Goal: Information Seeking & Learning: Learn about a topic

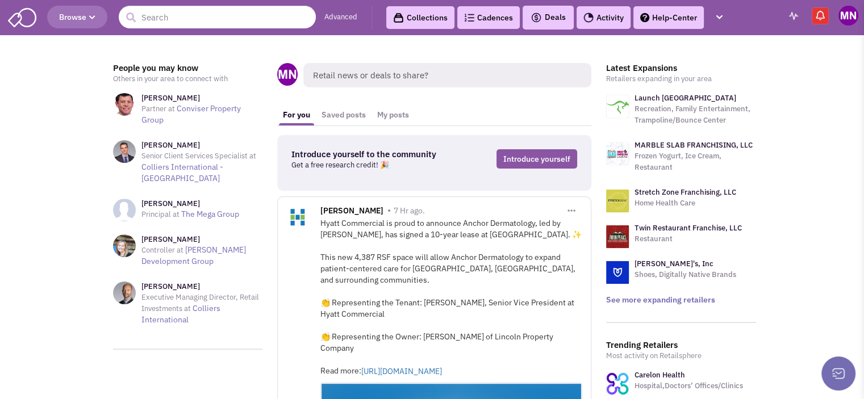
click at [547, 23] on button "Deals" at bounding box center [548, 17] width 42 height 15
click at [352, 15] on link "Advanced" at bounding box center [340, 17] width 33 height 11
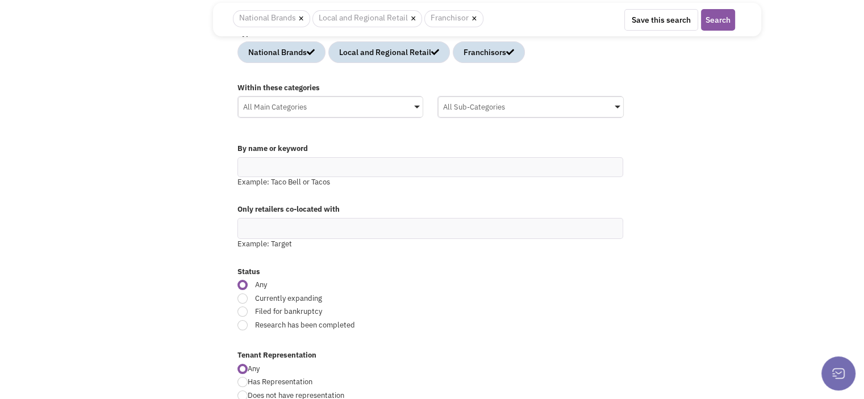
scroll to position [124, 0]
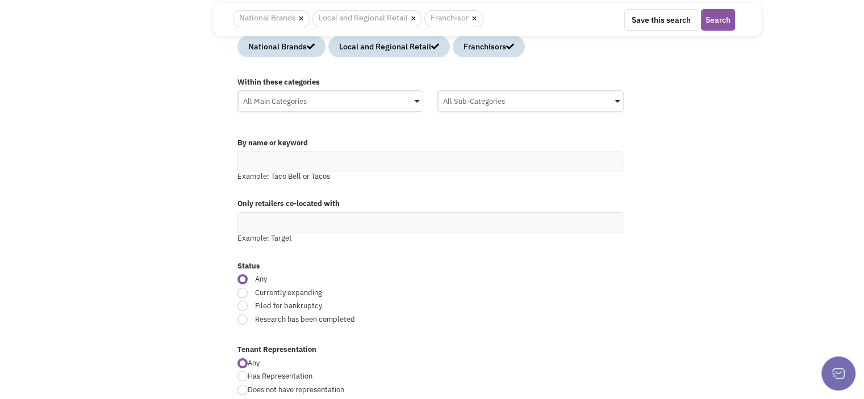
click at [279, 101] on div "All Main Categories" at bounding box center [331, 99] width 185 height 17
click at [0, 0] on input "All Main Categories No results found Main Category Select All Auto Beauty Healt…" at bounding box center [0, 0] width 0 height 0
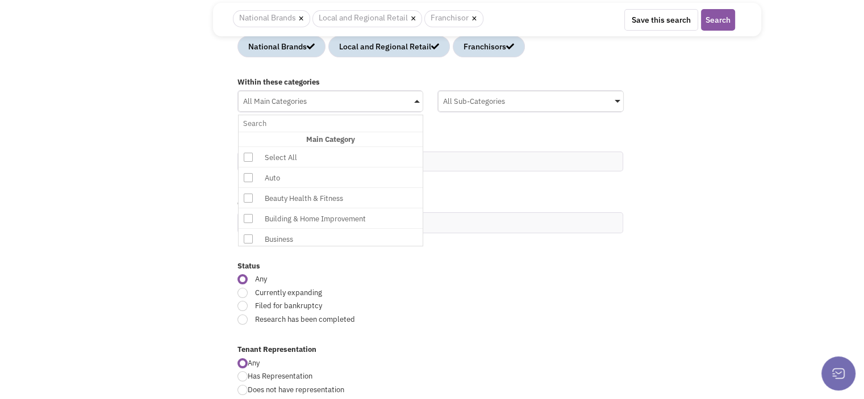
click at [279, 101] on div "All Main Categories" at bounding box center [331, 99] width 185 height 17
click at [279, 115] on input "All Main Categories No results found Main Category Select All Auto Beauty Healt…" at bounding box center [330, 123] width 175 height 16
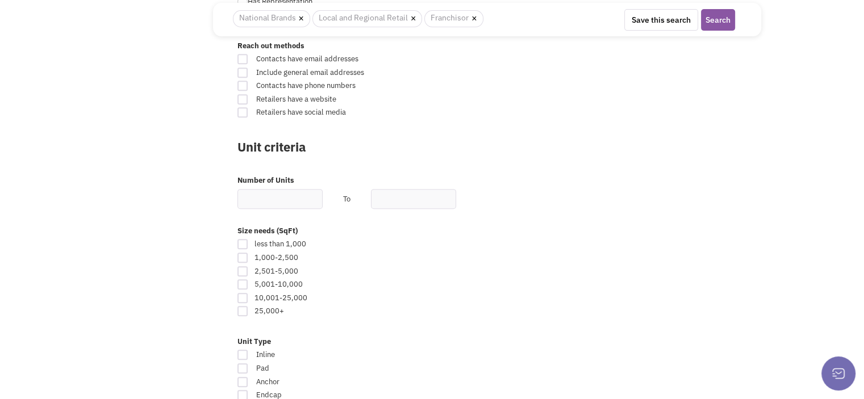
scroll to position [499, 0]
click at [270, 195] on input "text" at bounding box center [279, 199] width 85 height 20
type input "2"
click at [393, 199] on input "text" at bounding box center [413, 199] width 85 height 20
type input "50000"
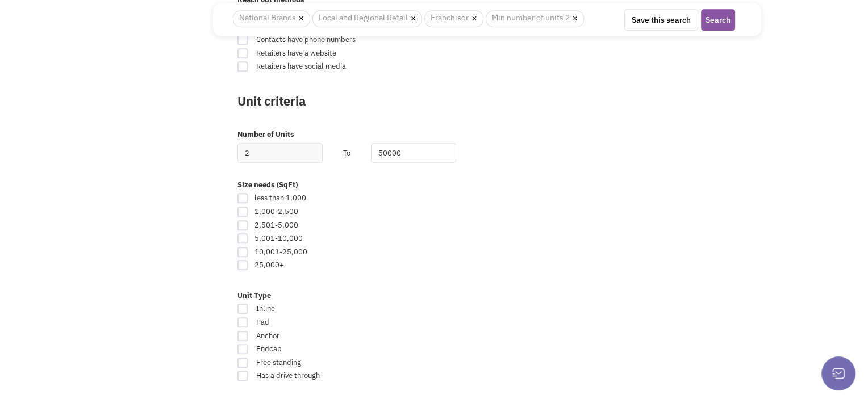
scroll to position [549, 0]
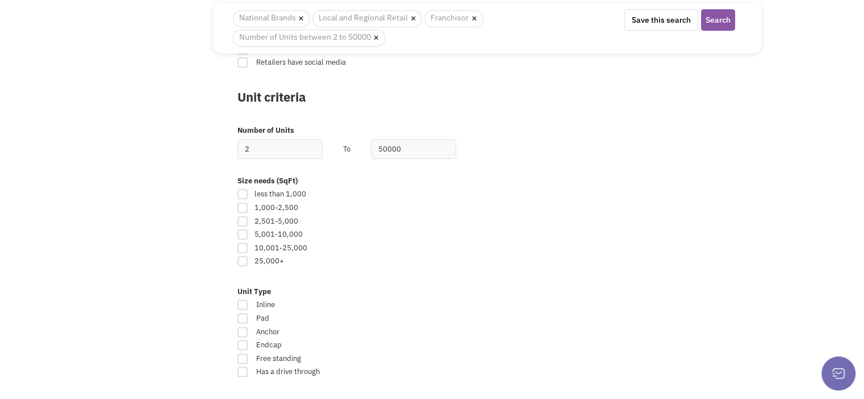
click at [240, 219] on div at bounding box center [242, 221] width 10 height 10
click at [249, 219] on input "checkbox" at bounding box center [252, 222] width 7 height 7
checkbox input "true"
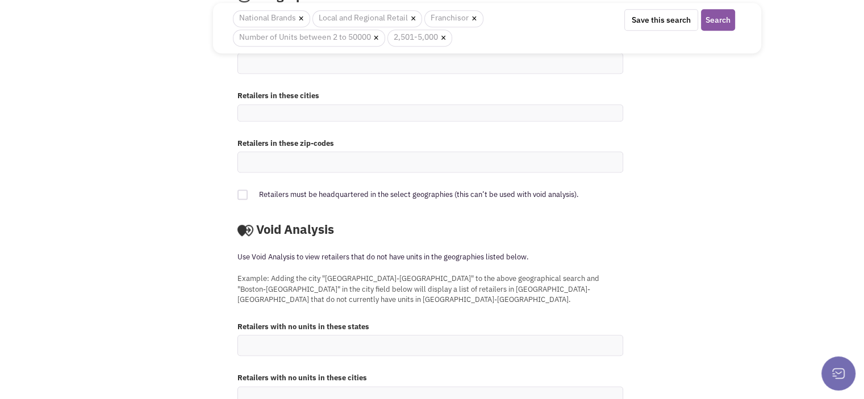
scroll to position [975, 0]
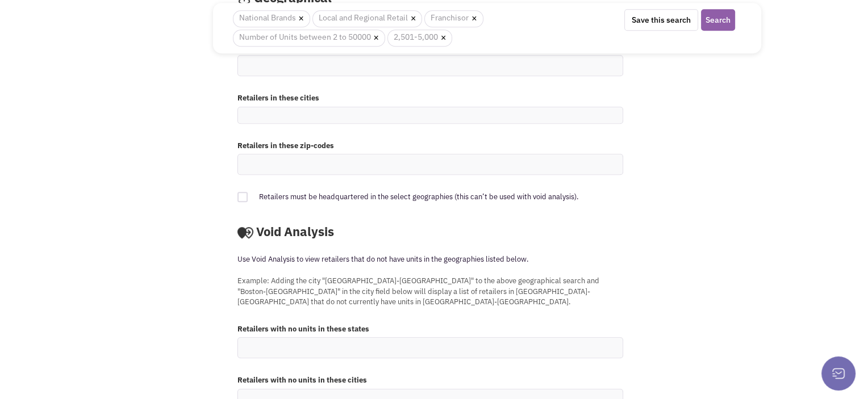
click at [716, 15] on button "Search" at bounding box center [718, 20] width 34 height 22
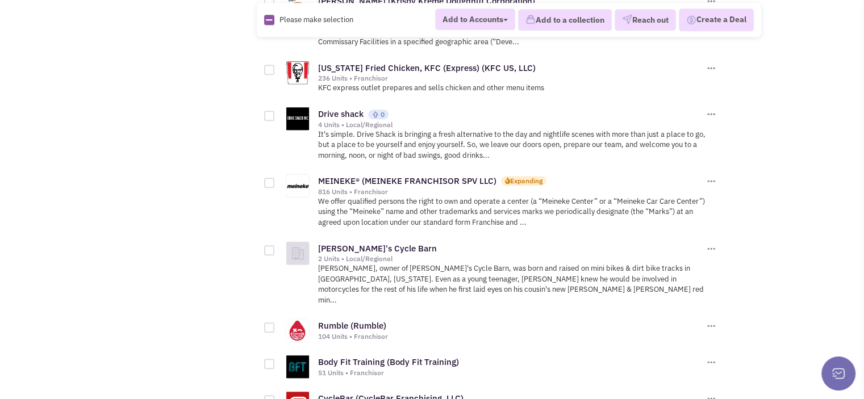
scroll to position [1137, 0]
click at [333, 107] on link "Drive shack" at bounding box center [340, 112] width 45 height 11
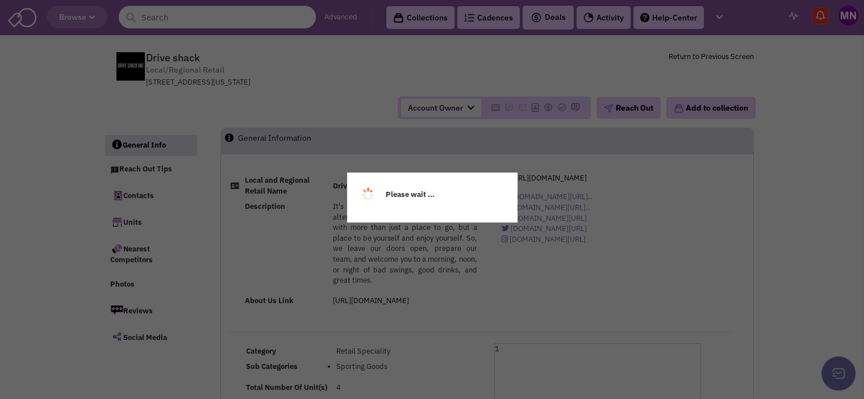
select select
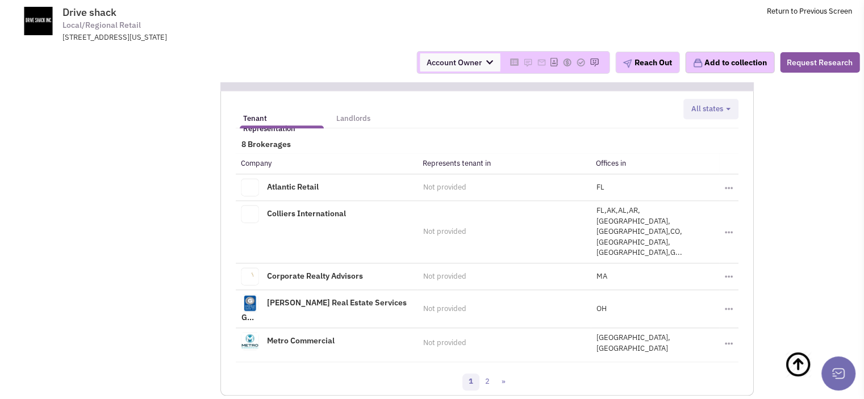
scroll to position [1163, 0]
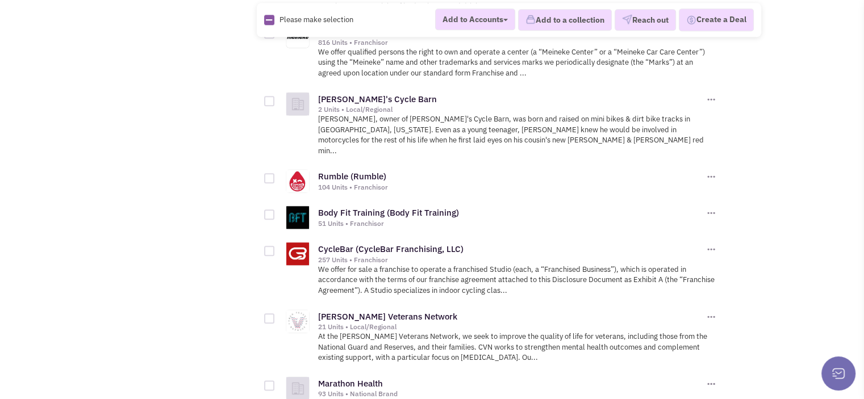
scroll to position [1286, 0]
click at [366, 93] on link "[PERSON_NAME]'s Cycle Barn" at bounding box center [377, 98] width 119 height 11
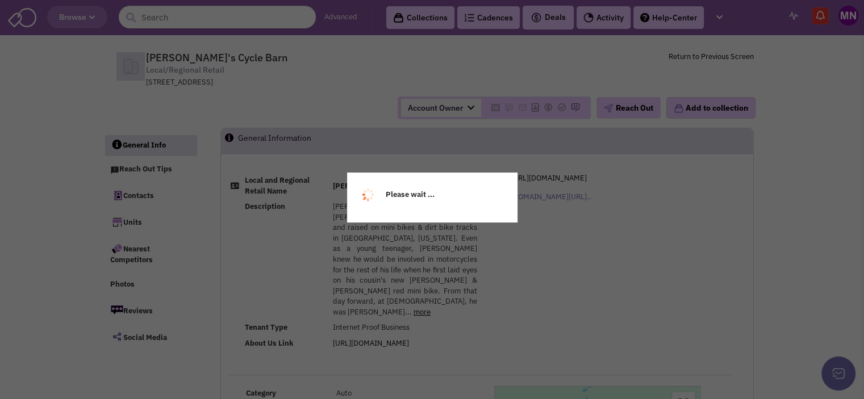
select select
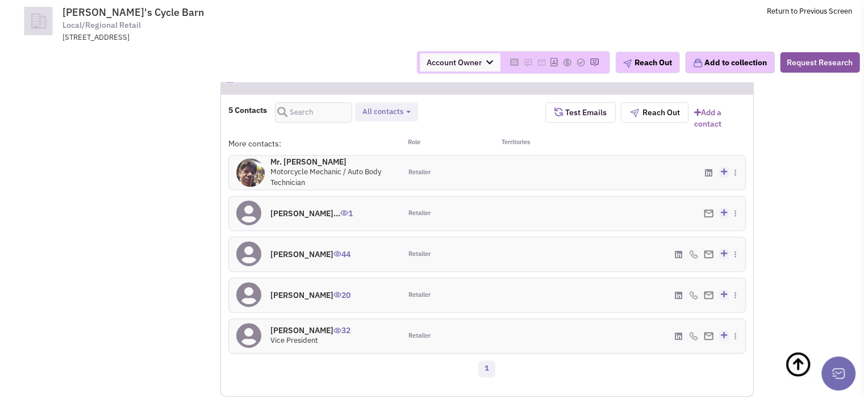
scroll to position [701, 0]
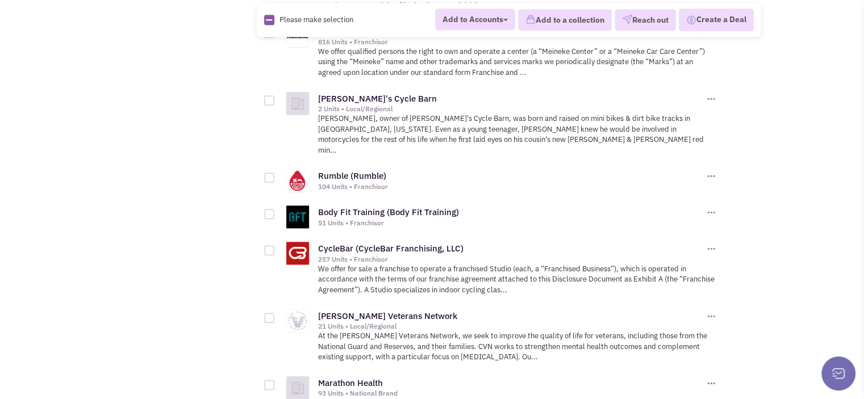
scroll to position [1365, 0]
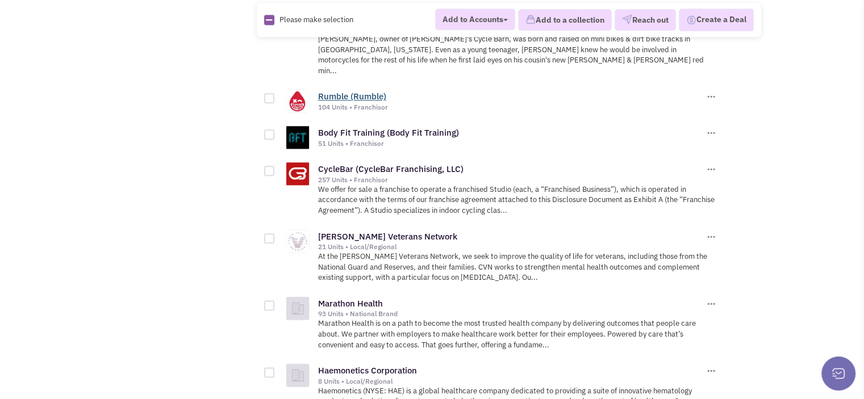
click at [345, 91] on link "Rumble (Rumble)" at bounding box center [352, 96] width 68 height 11
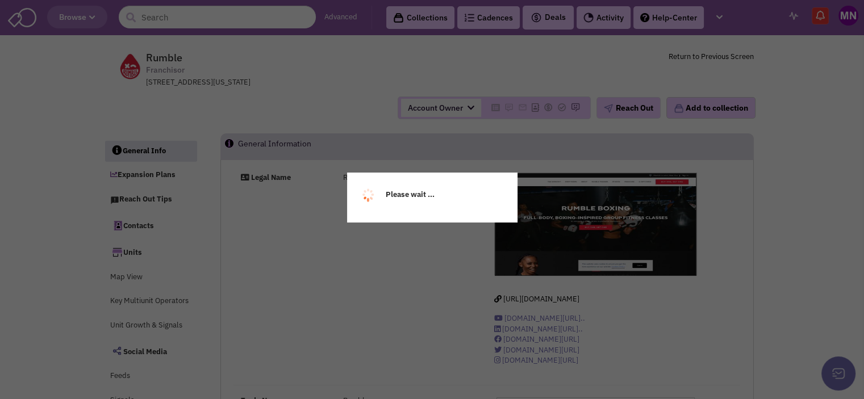
select select
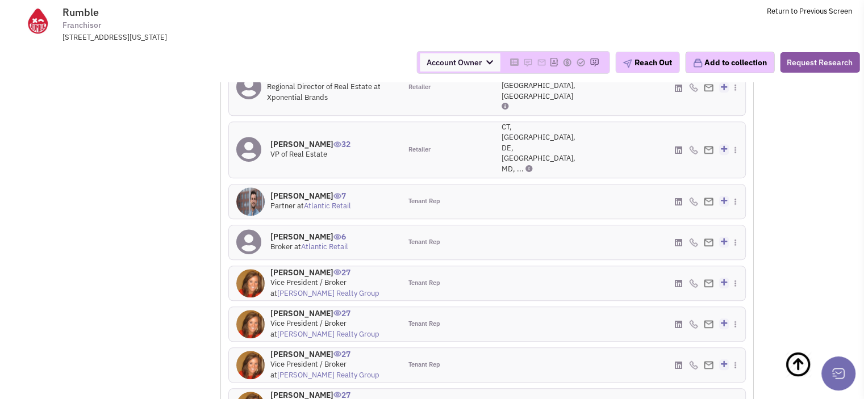
scroll to position [1205, 0]
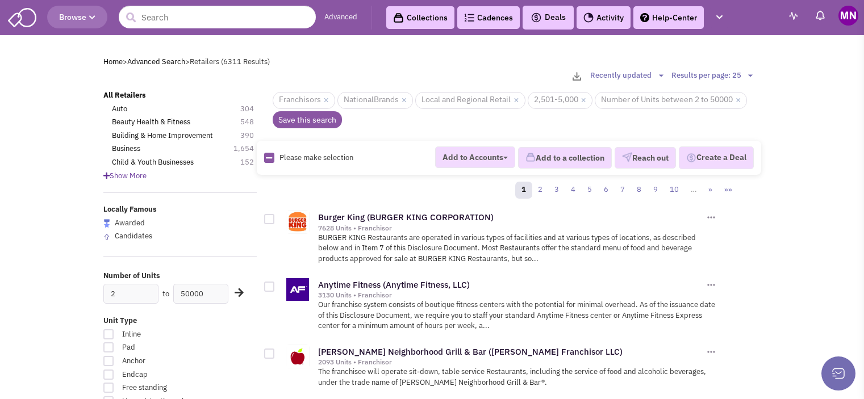
scroll to position [1365, 0]
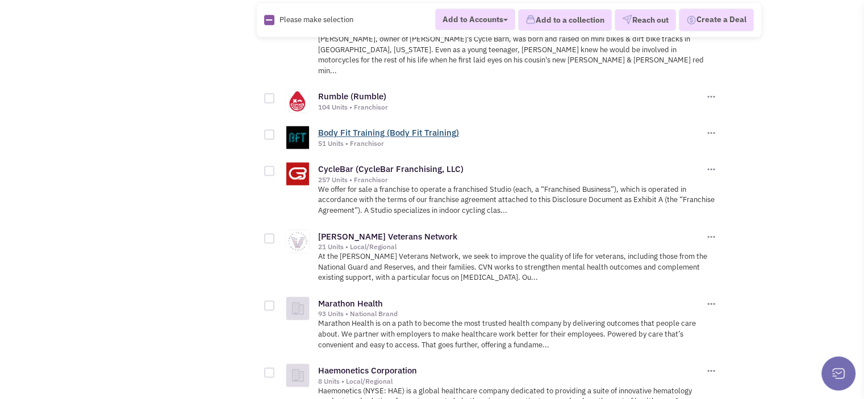
click at [393, 127] on link "Body Fit Training (Body Fit Training)" at bounding box center [388, 132] width 141 height 11
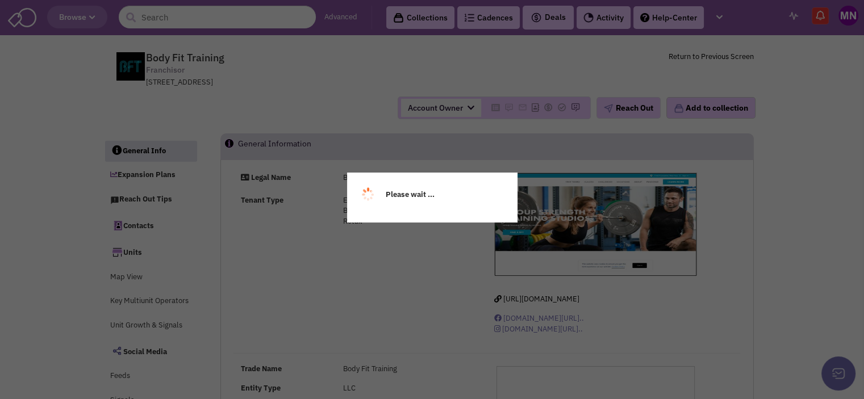
select select
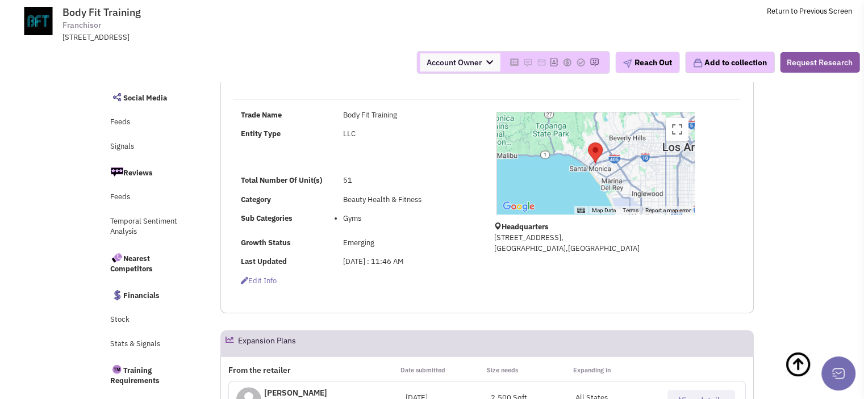
scroll to position [170, 0]
click at [243, 213] on div "Trade Name Body Fit Training Entity Type LLC Total Number Of Unit(s) 51 Category" at bounding box center [356, 194] width 261 height 166
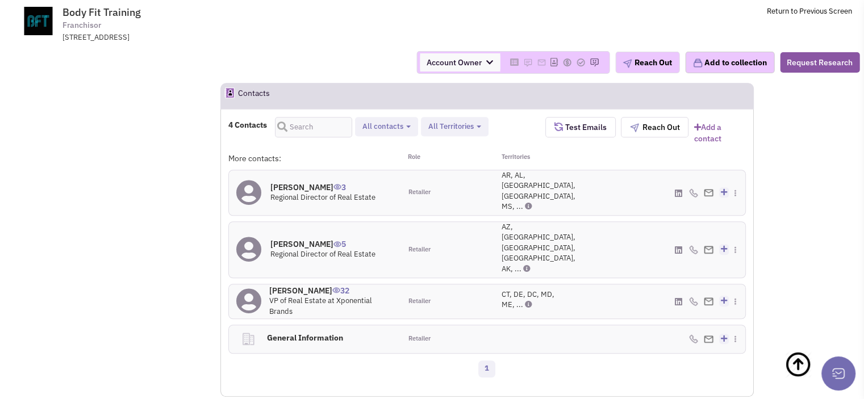
scroll to position [809, 0]
click at [314, 286] on h4 "Richard Feinberg 32" at bounding box center [331, 291] width 124 height 10
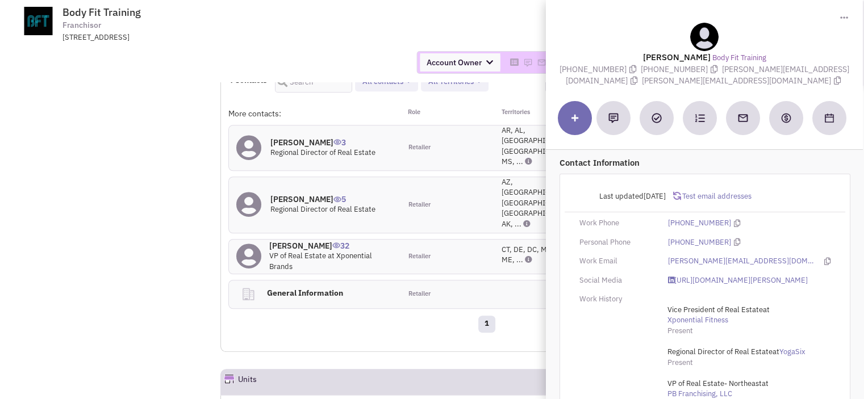
scroll to position [841, 0]
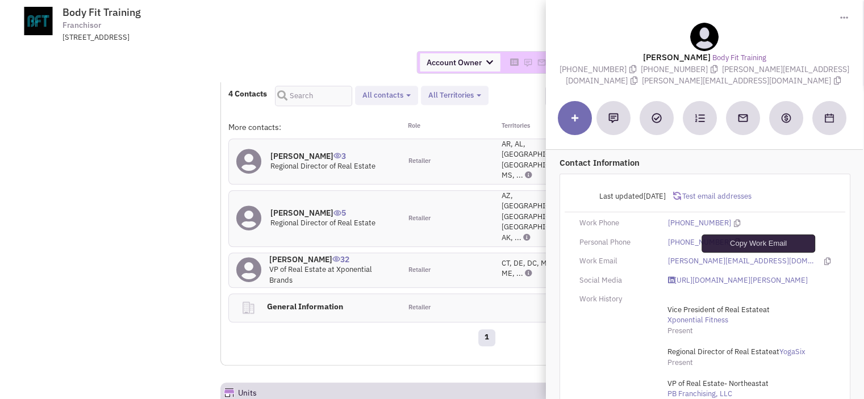
click at [824, 261] on icon at bounding box center [827, 261] width 6 height 7
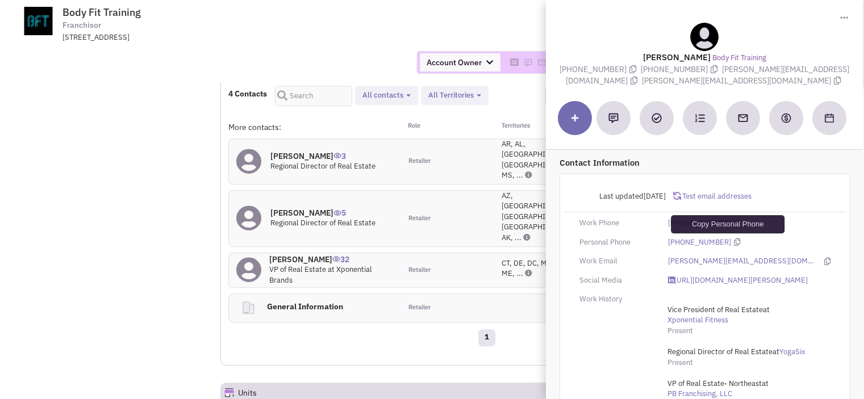
click at [734, 239] on icon at bounding box center [737, 242] width 6 height 7
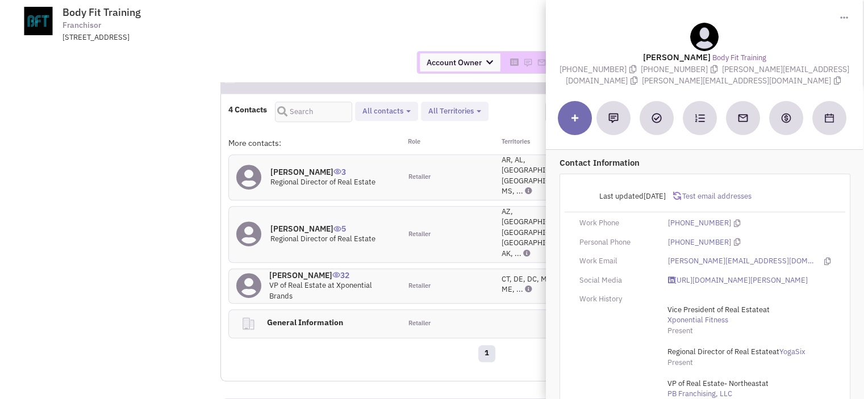
scroll to position [830, 0]
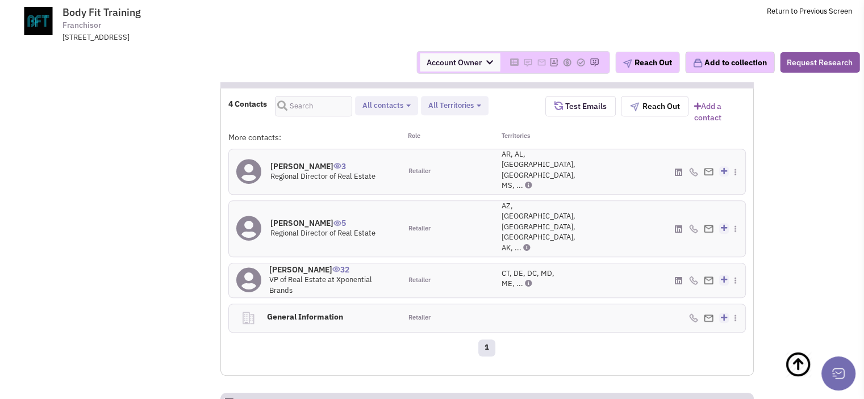
click at [293, 161] on h4 "Wayne Thomson 3" at bounding box center [322, 166] width 105 height 10
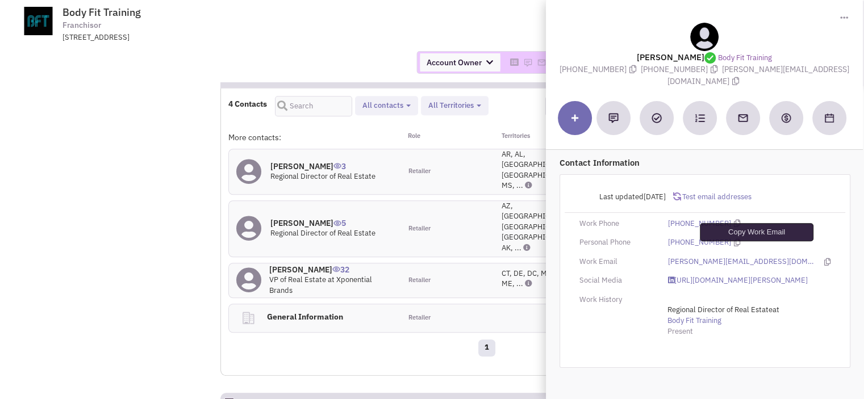
click at [824, 258] on icon at bounding box center [827, 261] width 6 height 7
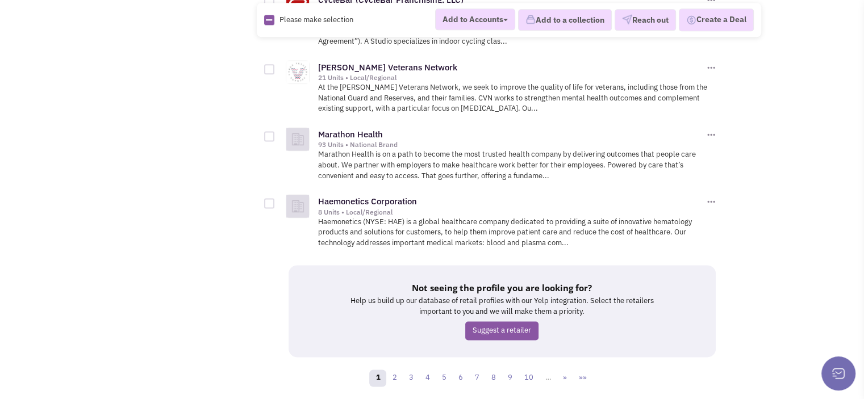
scroll to position [1552, 0]
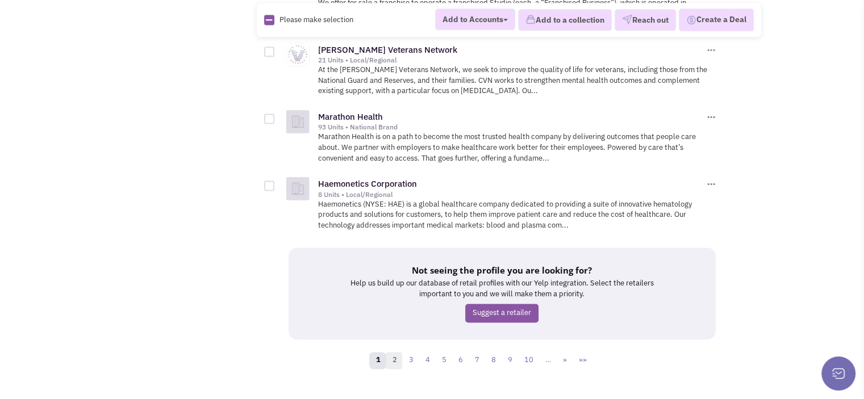
click at [396, 352] on link "2" at bounding box center [394, 360] width 17 height 17
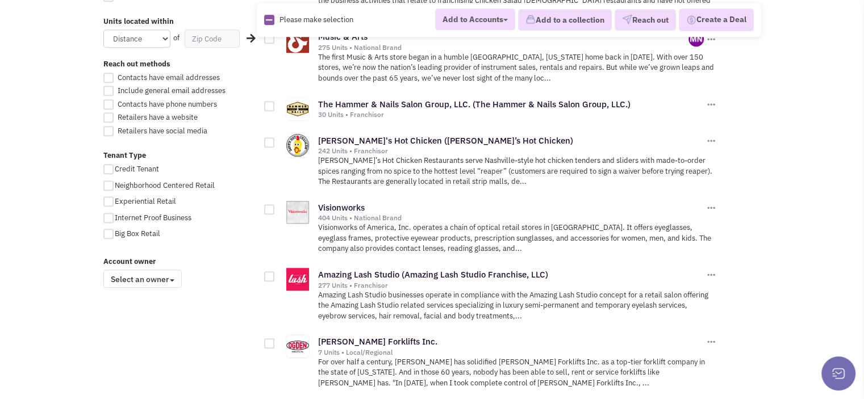
scroll to position [720, 0]
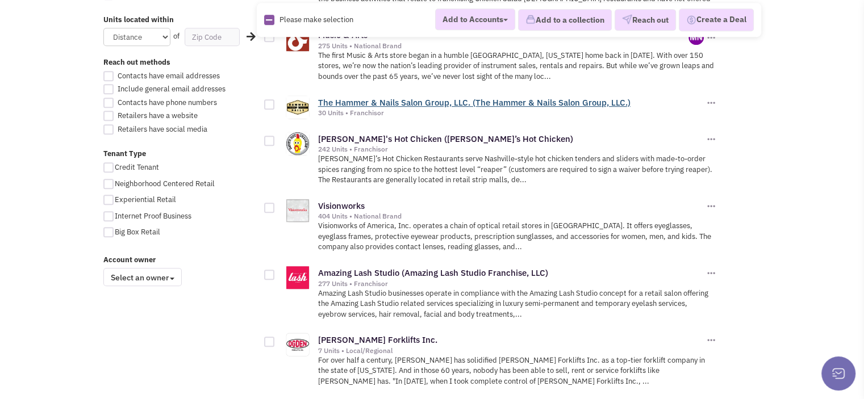
click at [593, 99] on link "The Hammer & Nails Salon Group, LLC. (The Hammer & Nails Salon Group, LLC.)" at bounding box center [474, 102] width 312 height 11
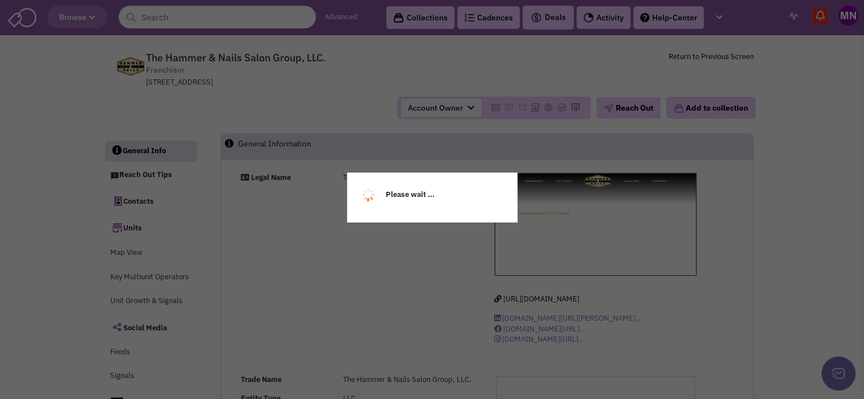
select select
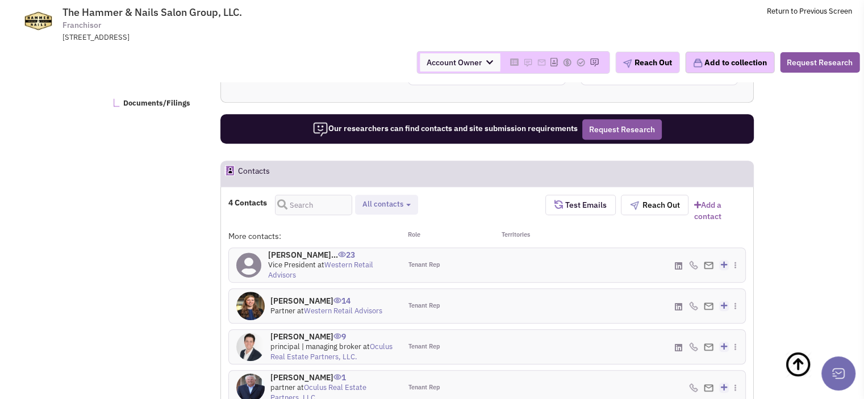
select select
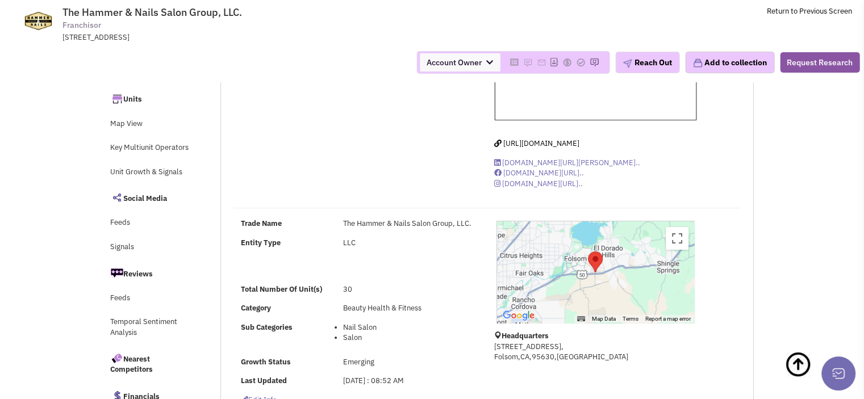
scroll to position [30, 0]
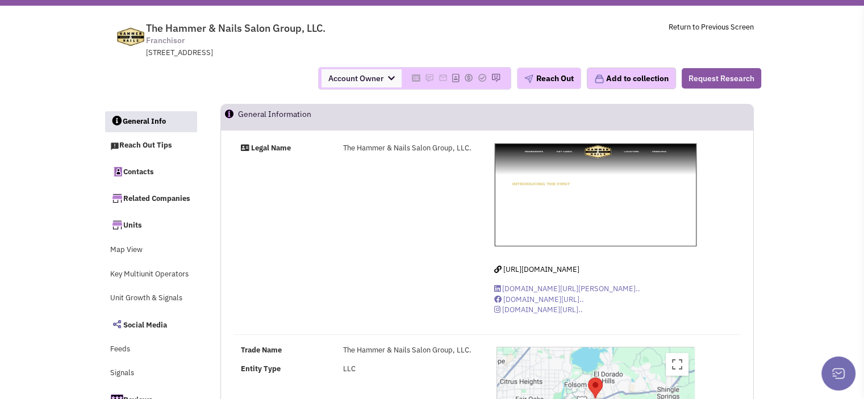
drag, startPoint x: 342, startPoint y: 347, endPoint x: 449, endPoint y: 341, distance: 106.4
click at [452, 345] on div "The Hammer & Nails Salon Group, LLC." at bounding box center [408, 350] width 144 height 11
copy div "The Hammer & Nails Salon Group"
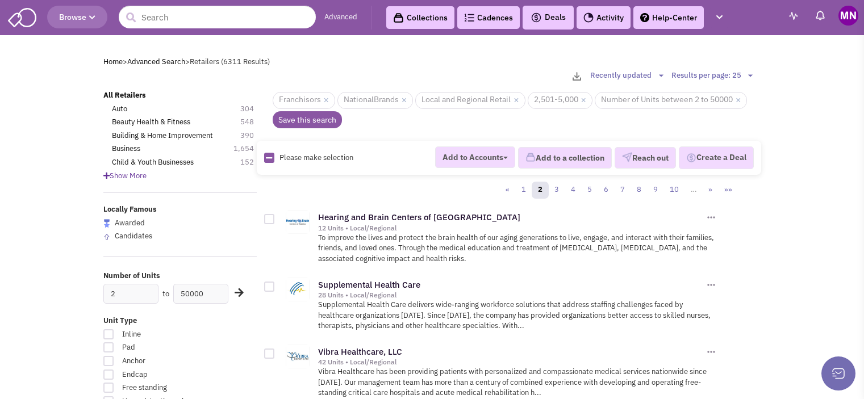
scroll to position [720, 0]
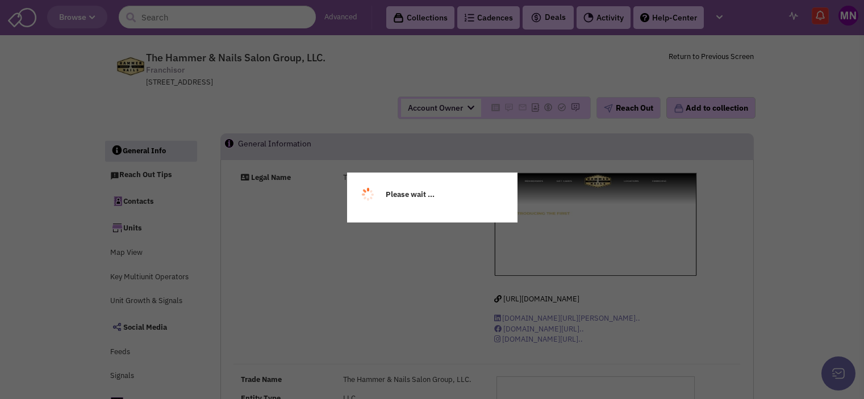
scroll to position [30, 0]
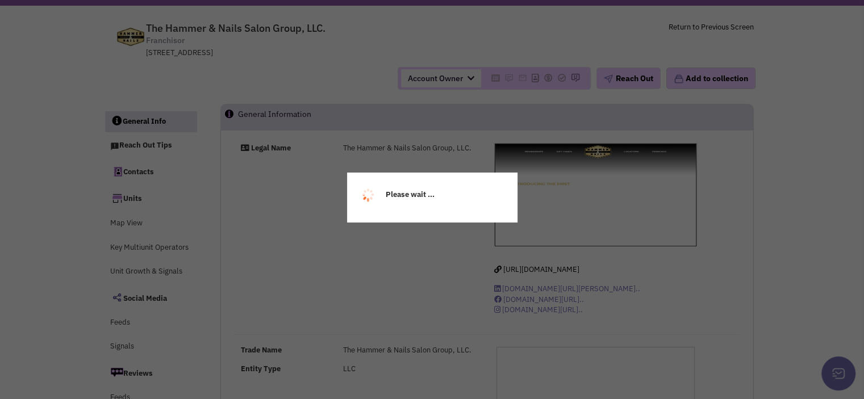
select select
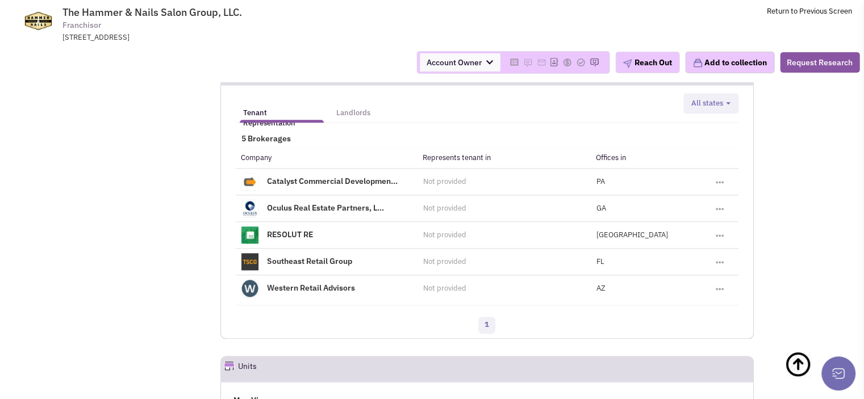
scroll to position [1038, 0]
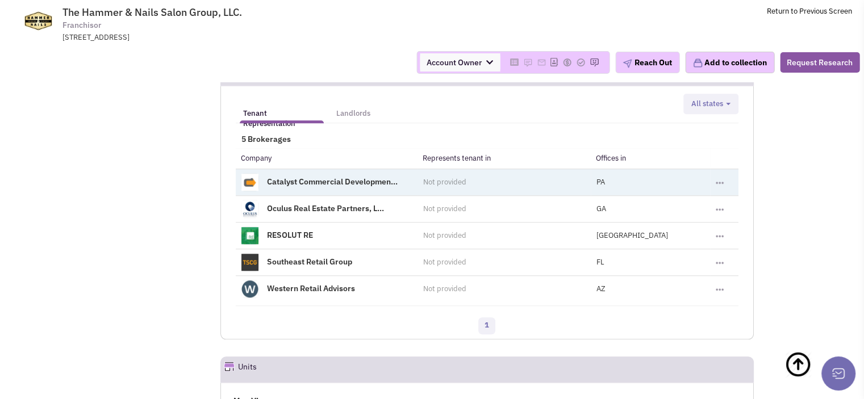
click at [356, 186] on link "Catalyst Commercial Developmen..." at bounding box center [332, 182] width 131 height 10
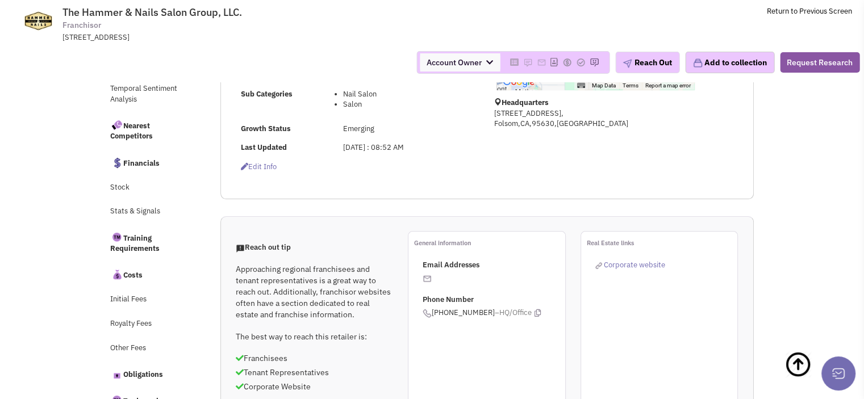
scroll to position [302, 0]
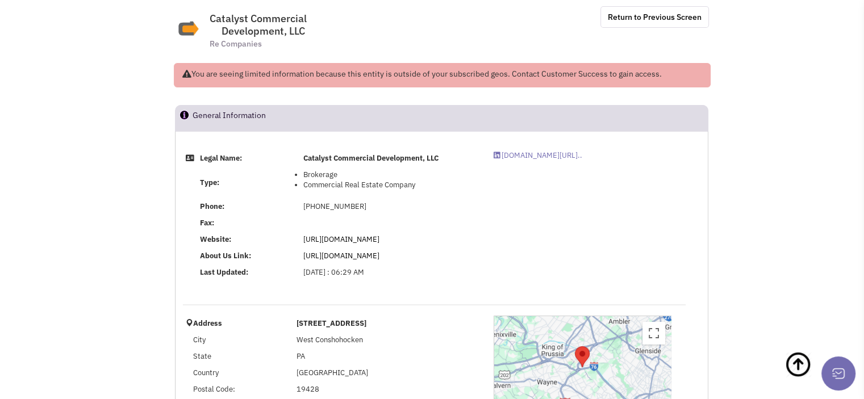
scroll to position [36, 0]
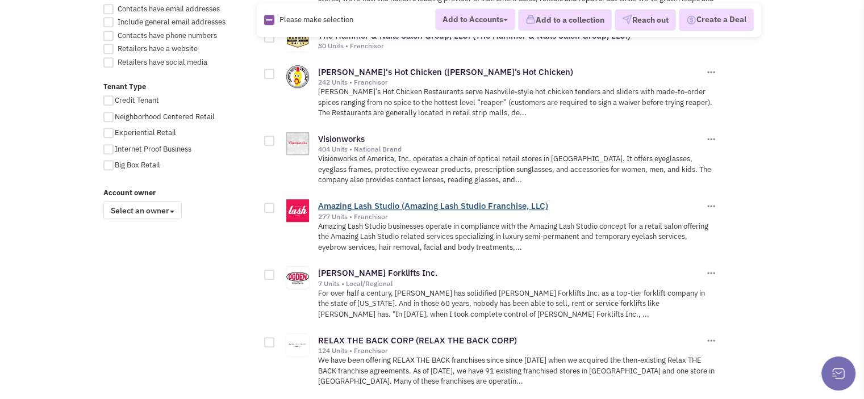
scroll to position [808, 0]
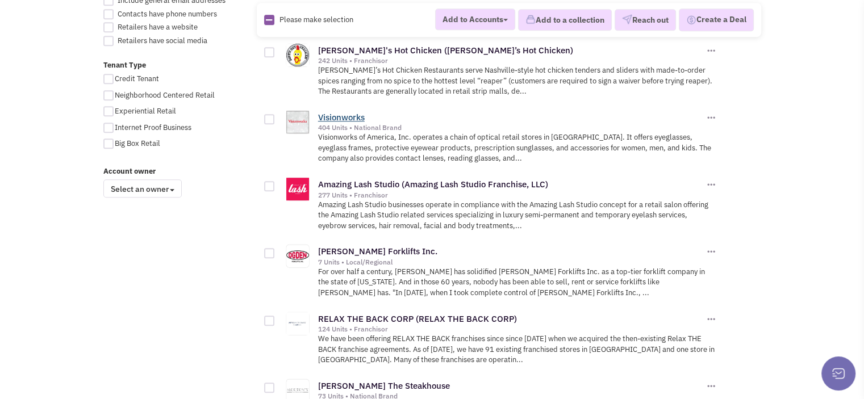
click at [336, 113] on link "Visionworks" at bounding box center [341, 117] width 47 height 11
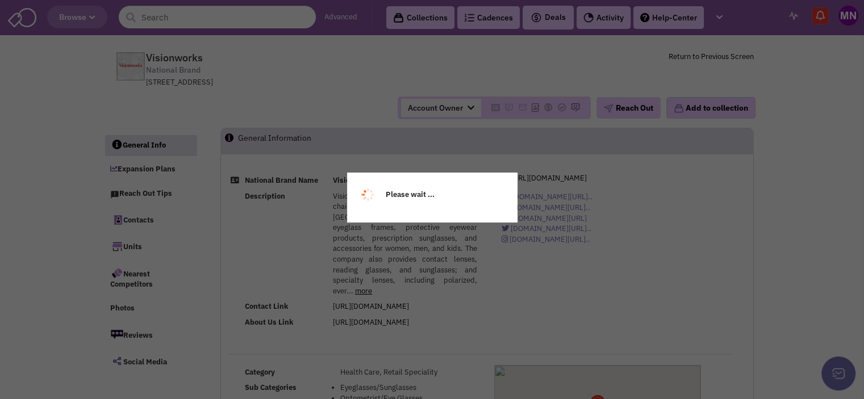
select select
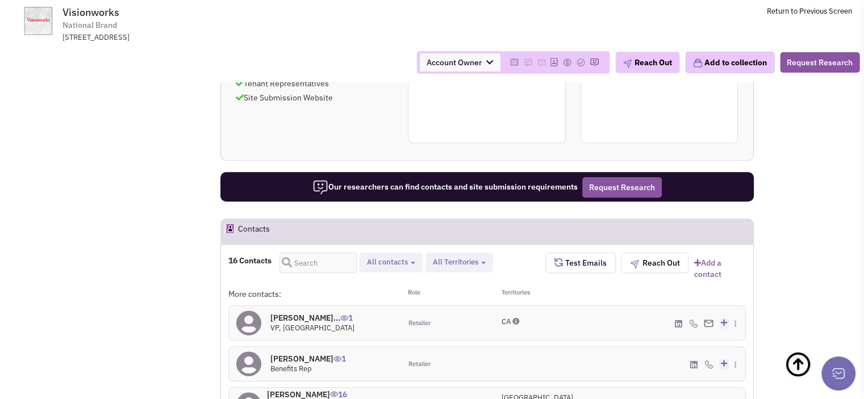
scroll to position [994, 0]
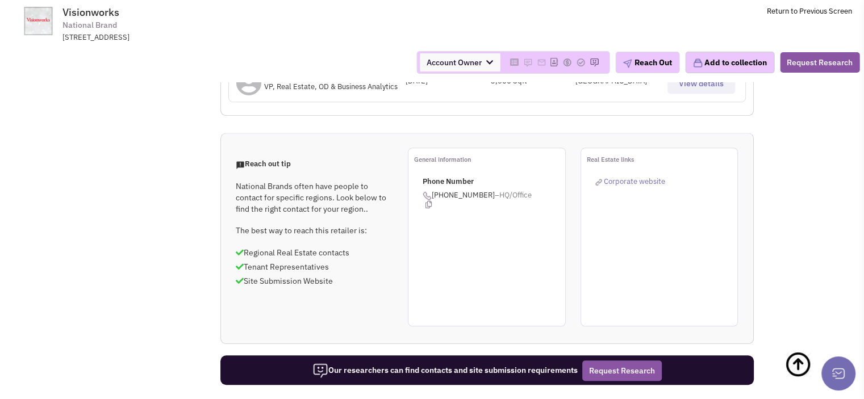
scroll to position [841, 0]
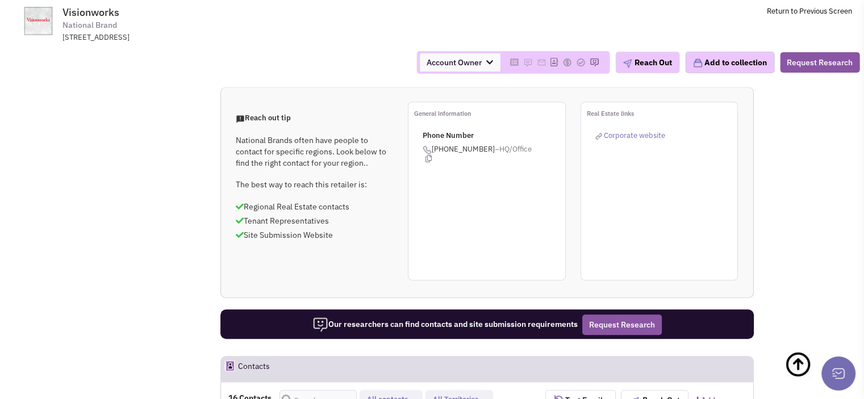
scroll to position [859, 0]
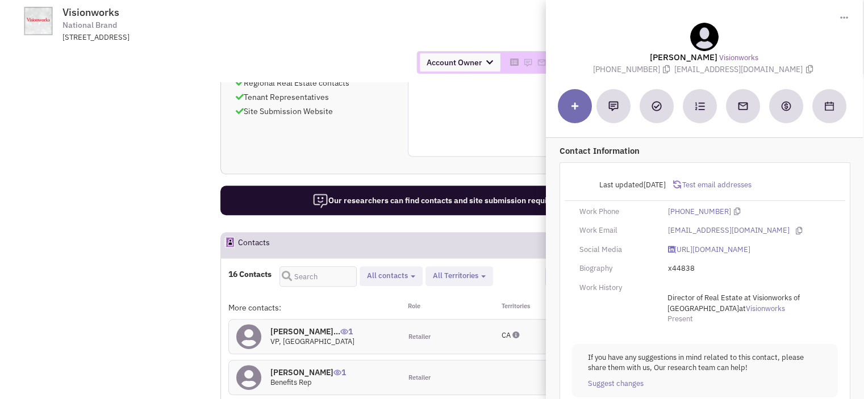
scroll to position [981, 0]
click at [796, 229] on icon at bounding box center [799, 230] width 6 height 7
click at [734, 208] on icon at bounding box center [737, 211] width 6 height 7
click at [796, 231] on icon at bounding box center [799, 230] width 6 height 7
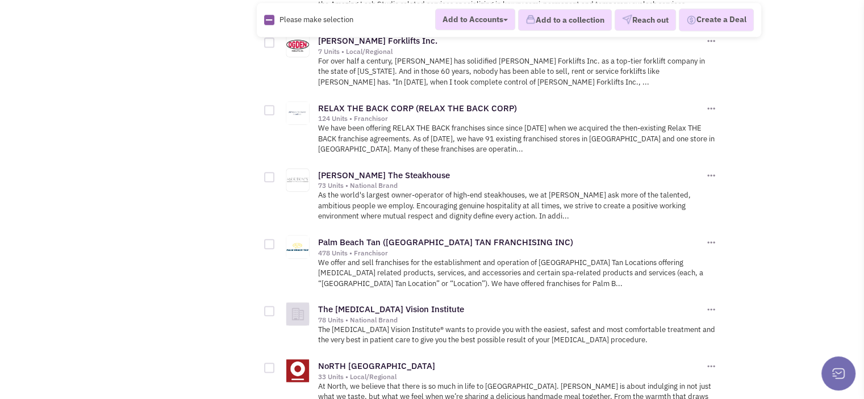
scroll to position [1026, 0]
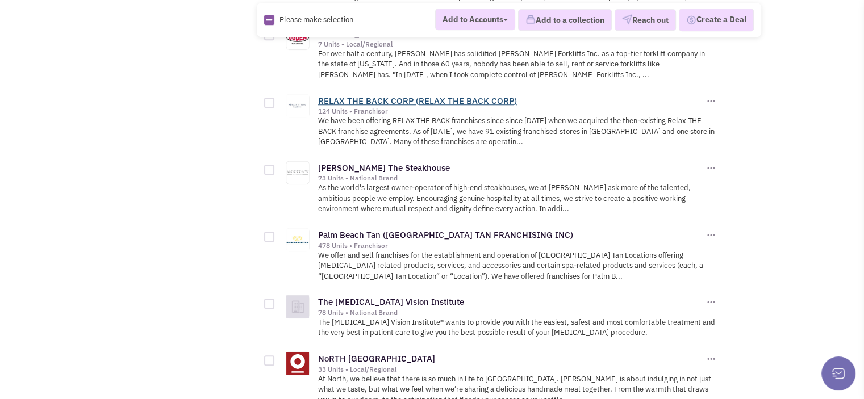
click at [336, 95] on link "RELAX THE BACK CORP (RELAX THE BACK CORP)" at bounding box center [417, 100] width 199 height 11
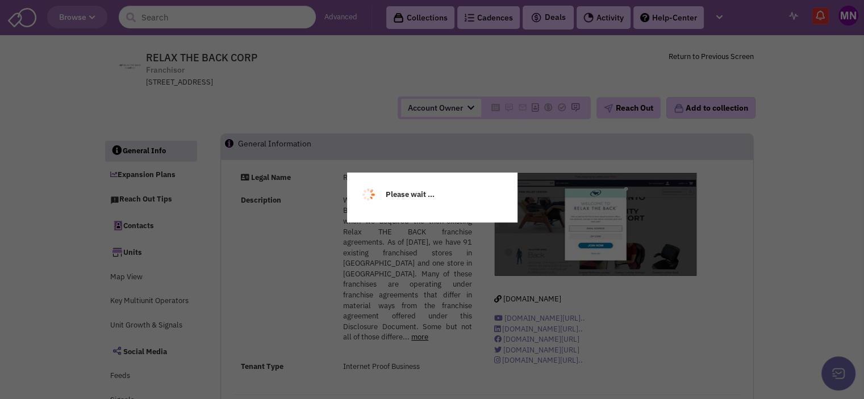
select select
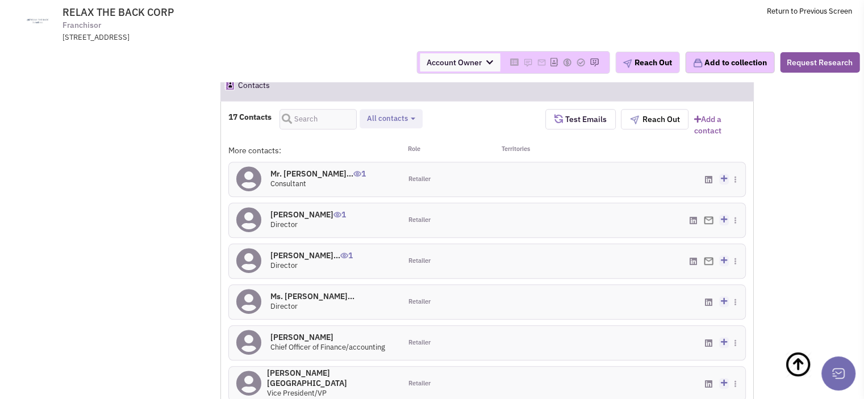
scroll to position [975, 0]
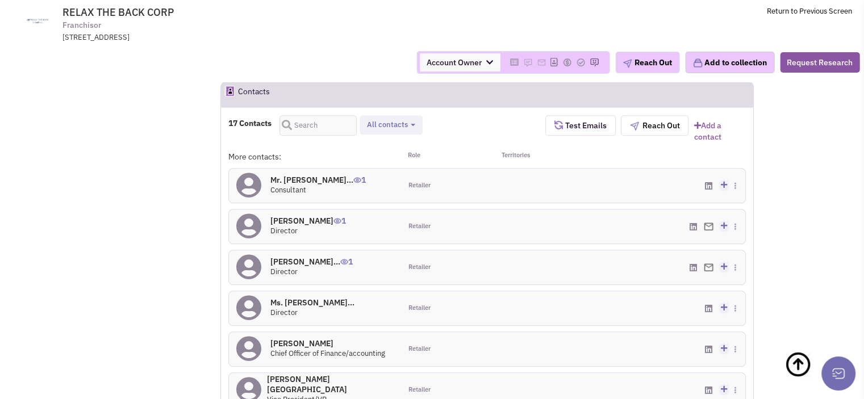
click at [285, 169] on div "Mr. Robert Charten... 1 Consultant" at bounding box center [315, 186] width 172 height 34
click at [286, 175] on h4 "Mr. Robert Charten... 1" at bounding box center [317, 180] width 95 height 10
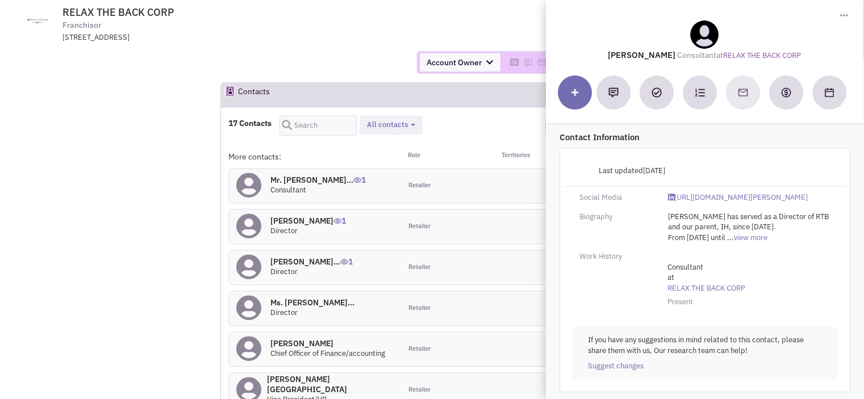
scroll to position [0, 0]
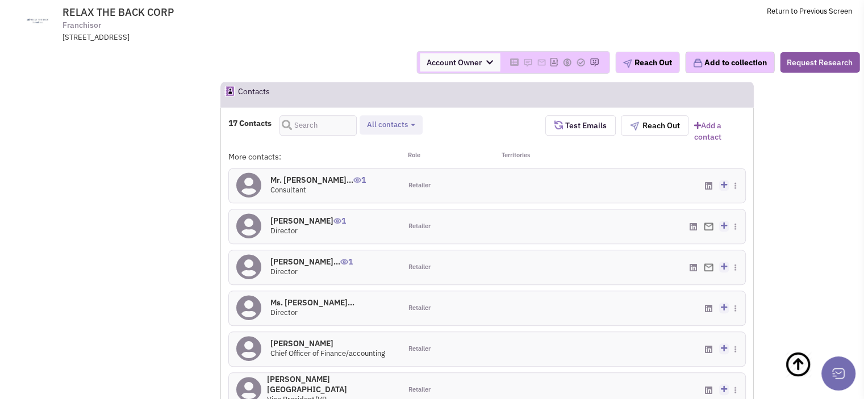
click at [302, 216] on h4 "Mr. Steve Persky 1" at bounding box center [308, 221] width 76 height 10
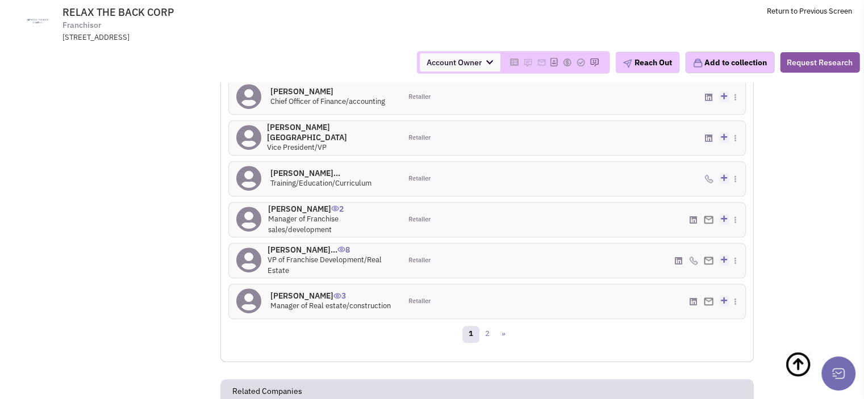
scroll to position [1231, 0]
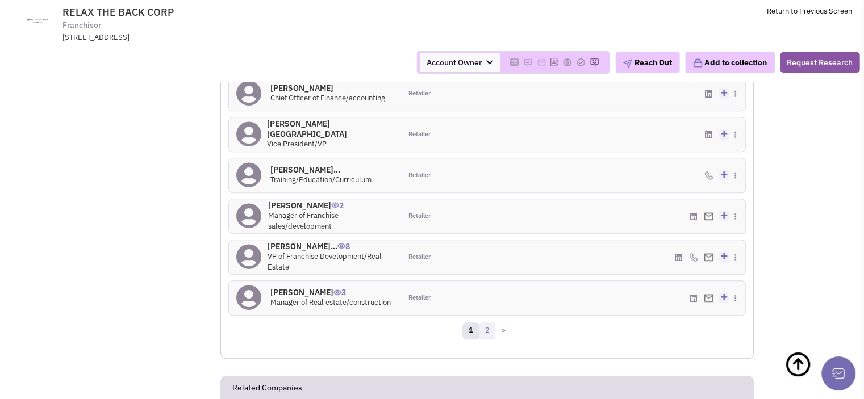
click at [486, 323] on link "2" at bounding box center [487, 331] width 17 height 17
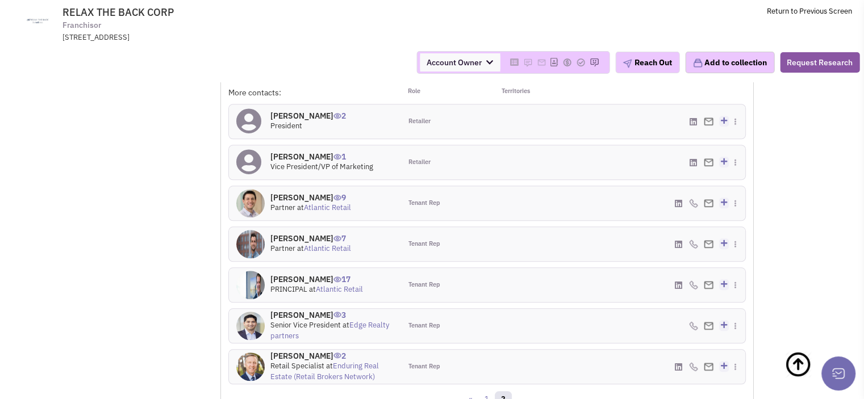
scroll to position [1040, 0]
click at [487, 391] on link "1" at bounding box center [486, 399] width 17 height 17
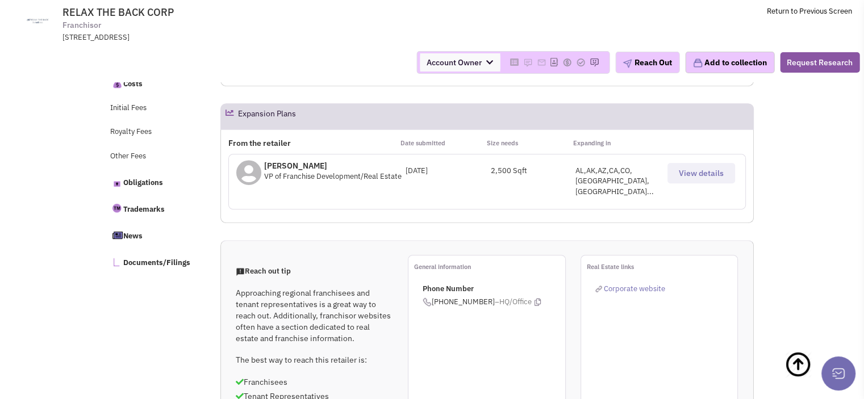
scroll to position [546, 0]
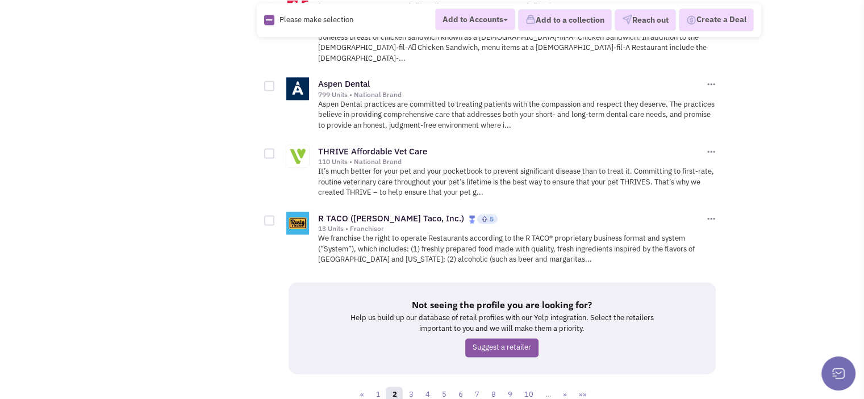
scroll to position [1550, 0]
click at [411, 386] on link "3" at bounding box center [410, 394] width 17 height 17
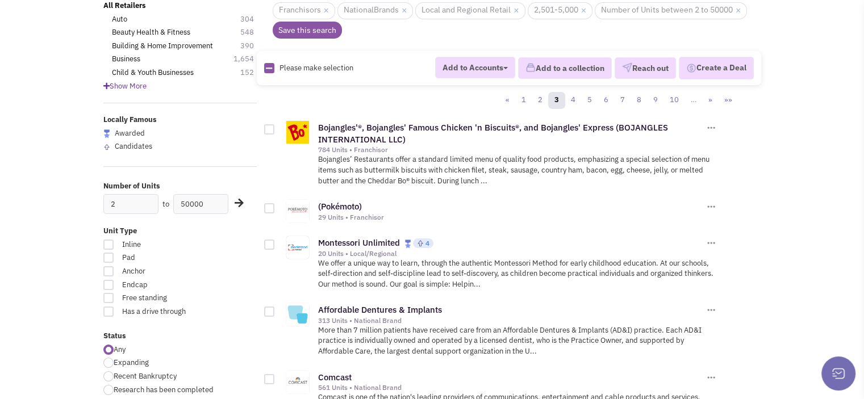
scroll to position [98, 0]
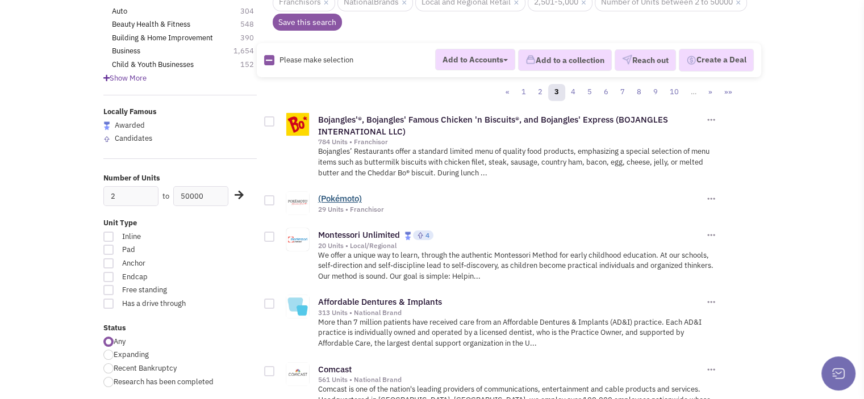
click at [346, 194] on link "(Pokémoto)" at bounding box center [340, 198] width 44 height 11
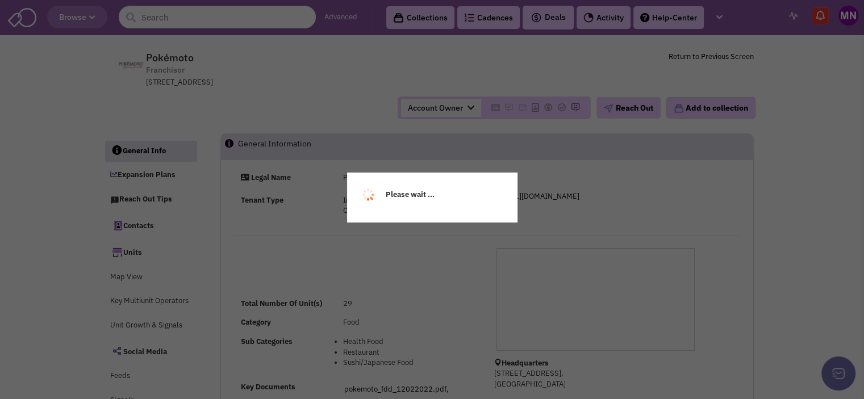
select select
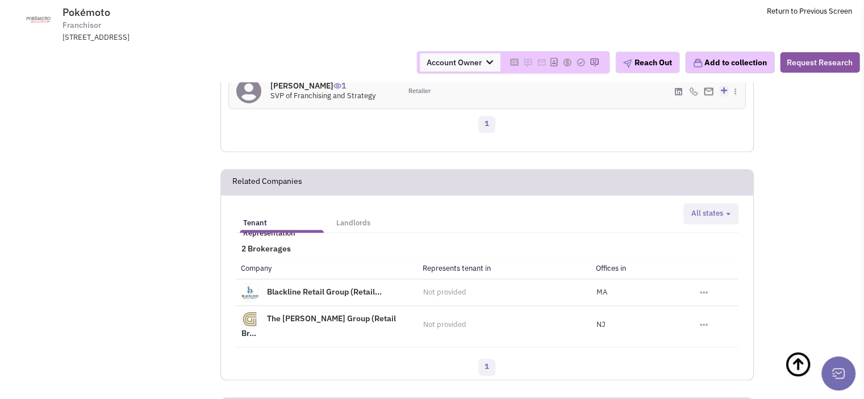
scroll to position [1130, 0]
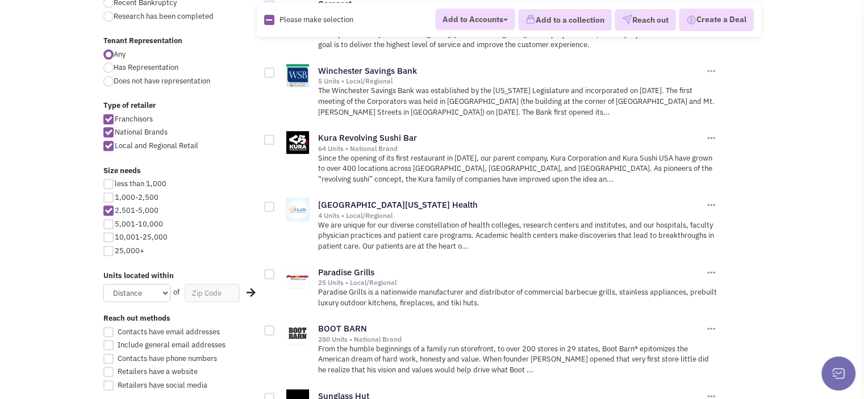
scroll to position [466, 0]
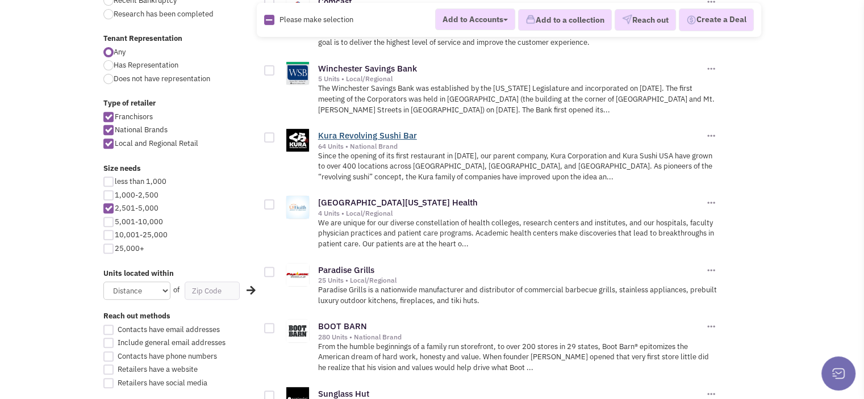
click at [367, 135] on link "Kura Revolving Sushi Bar" at bounding box center [367, 135] width 99 height 11
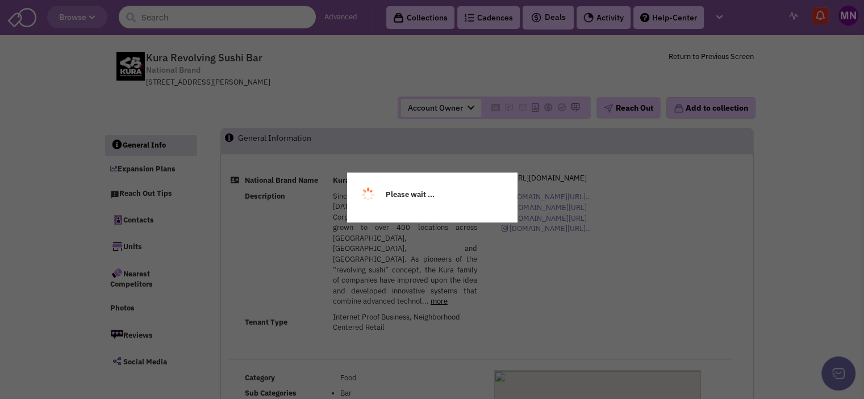
select select
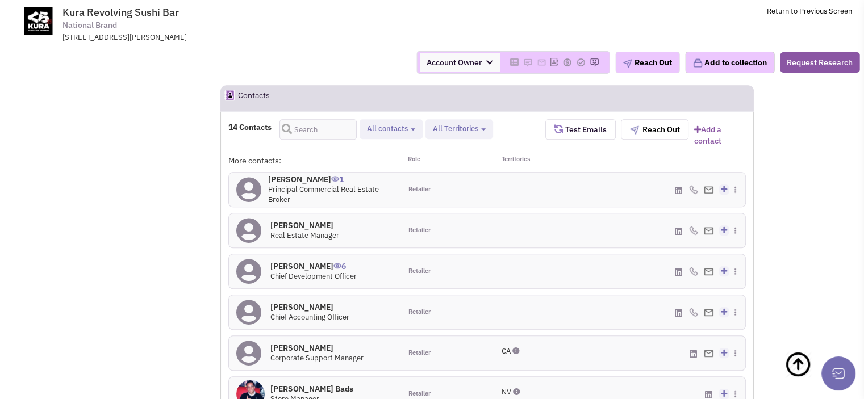
scroll to position [1081, 0]
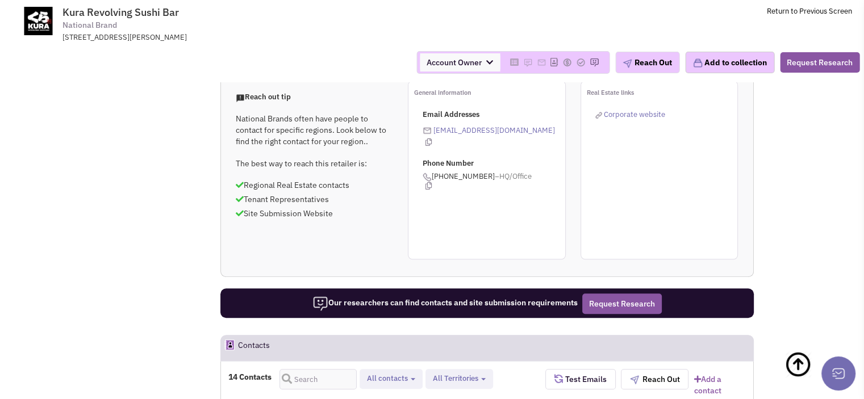
scroll to position [827, 0]
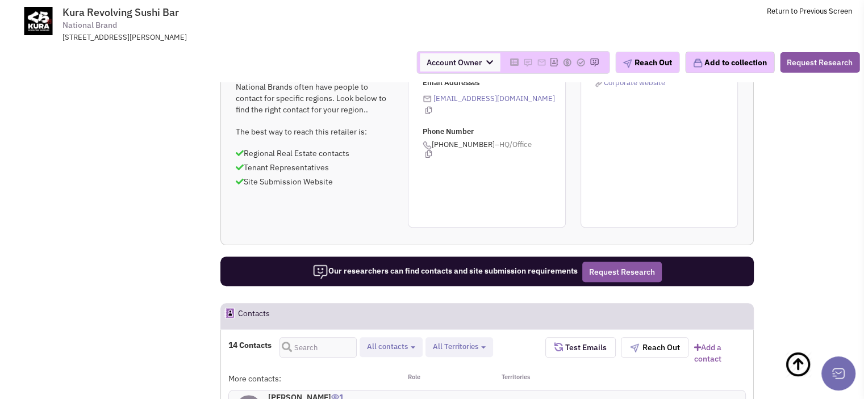
scroll to position [841, 0]
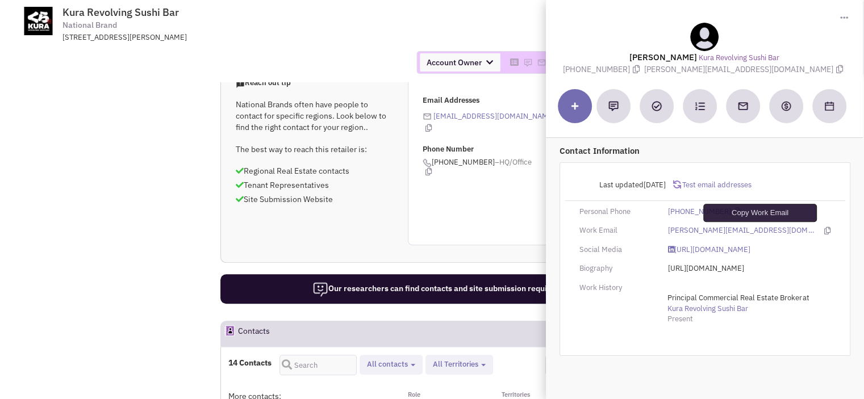
click at [824, 229] on icon at bounding box center [827, 230] width 6 height 7
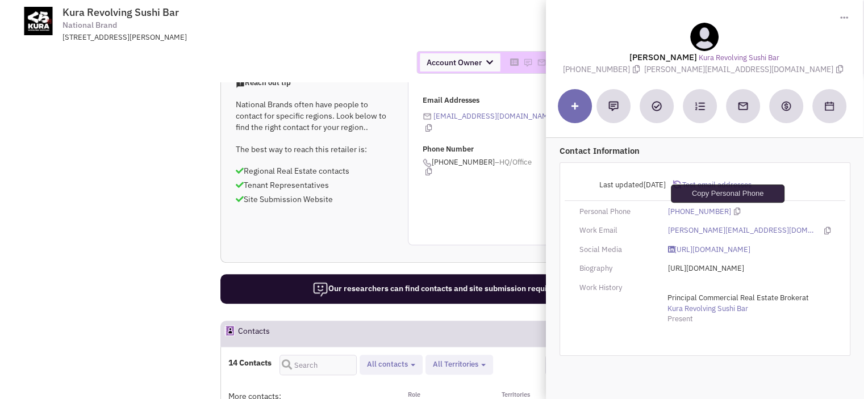
click at [734, 212] on icon at bounding box center [737, 211] width 6 height 7
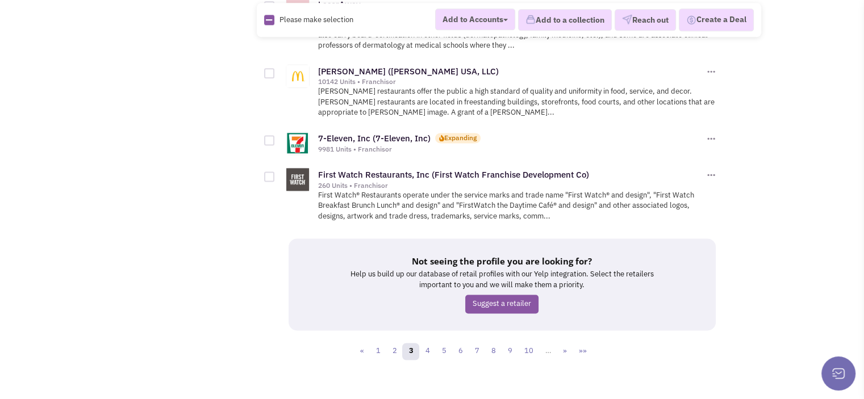
scroll to position [1504, 0]
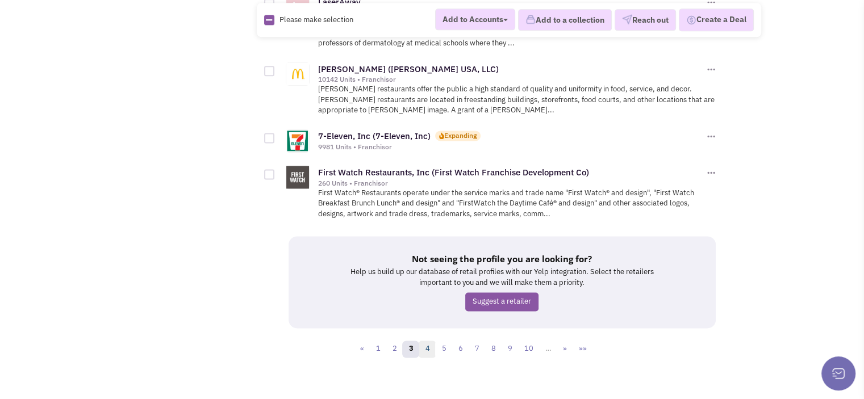
click at [428, 342] on link "4" at bounding box center [427, 349] width 17 height 17
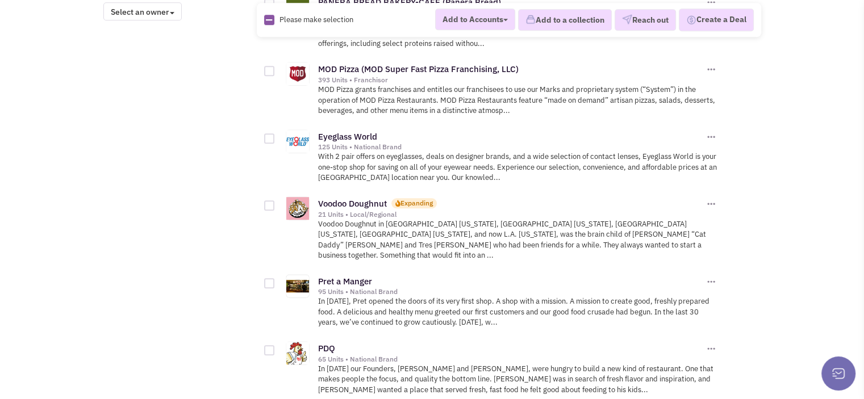
scroll to position [986, 0]
click at [329, 131] on link "Eyeglass World" at bounding box center [347, 136] width 59 height 11
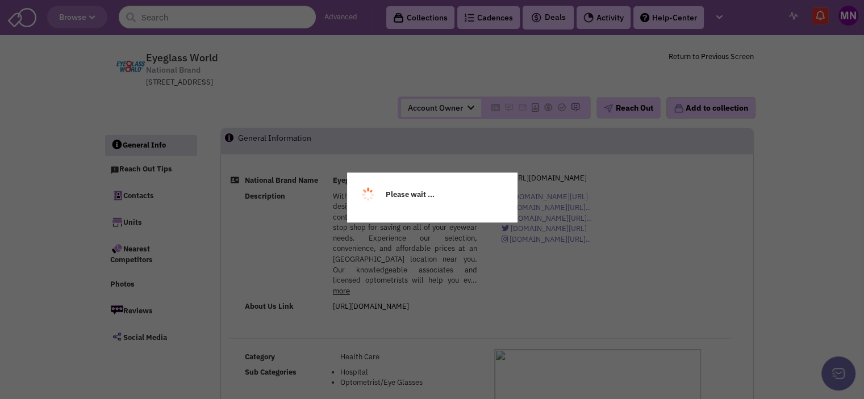
select select
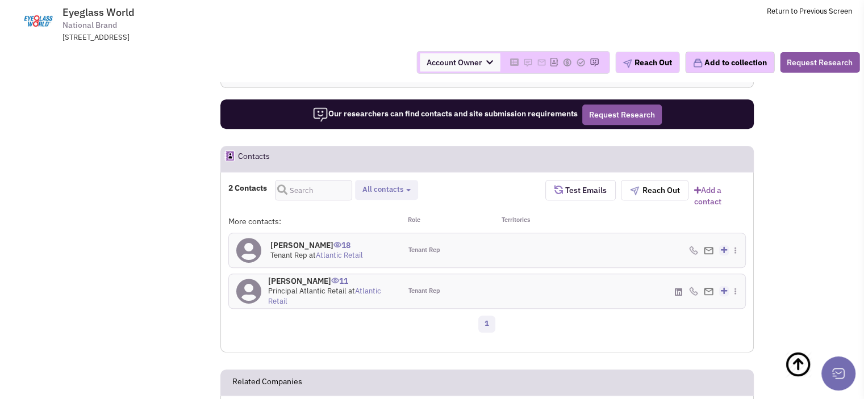
scroll to position [656, 0]
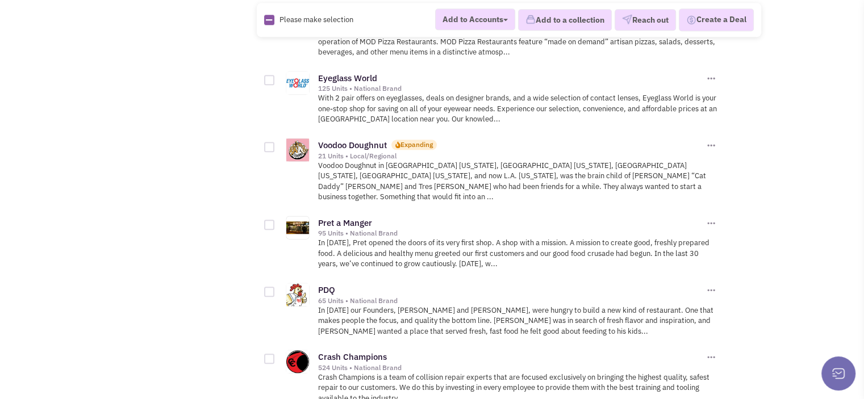
scroll to position [1081, 0]
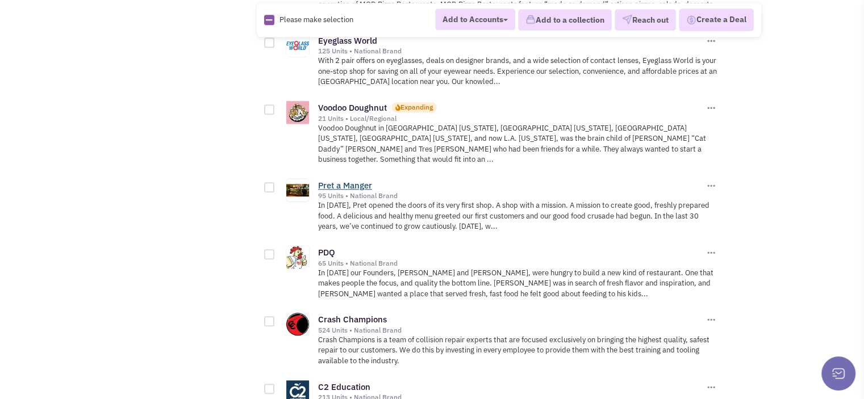
click at [327, 180] on link "Pret a Manger" at bounding box center [345, 185] width 54 height 11
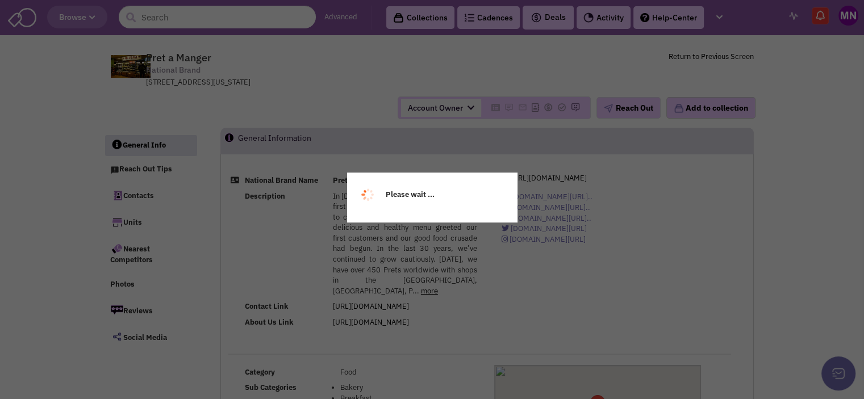
select select
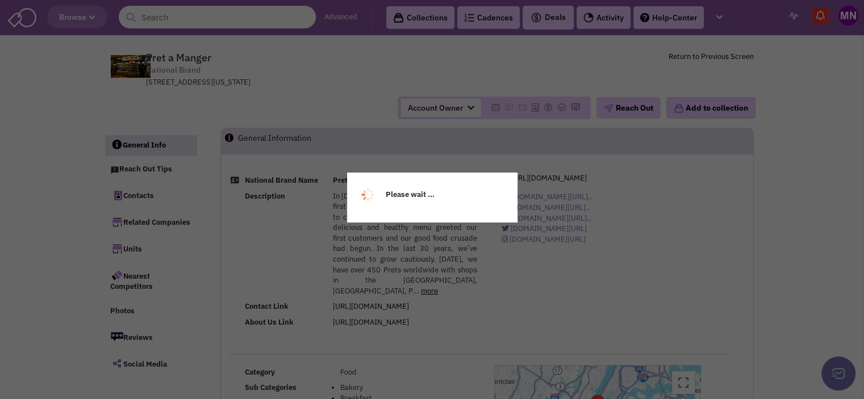
select select
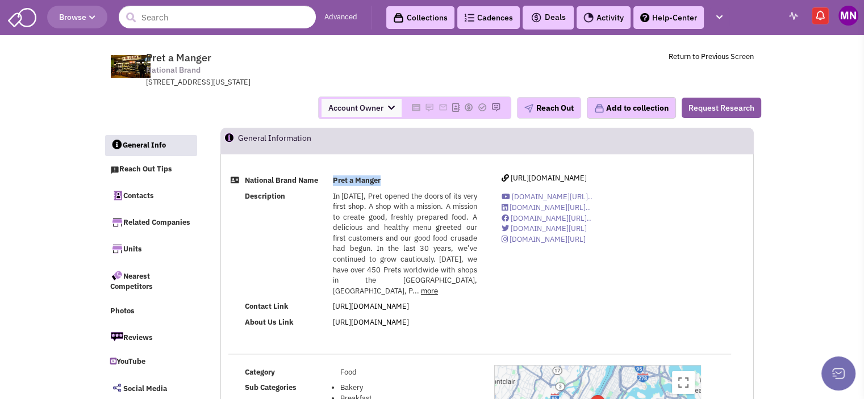
drag, startPoint x: 332, startPoint y: 179, endPoint x: 380, endPoint y: 181, distance: 47.8
click at [380, 181] on b "Pret a Manger" at bounding box center [357, 180] width 48 height 10
copy b "Pret a Manger"
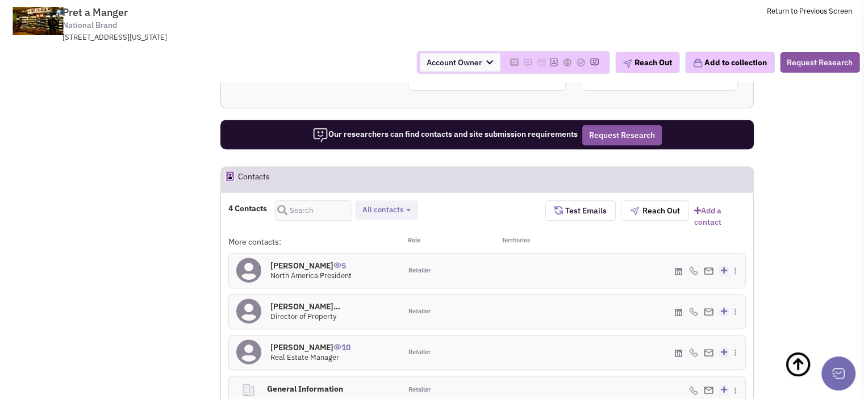
scroll to position [656, 0]
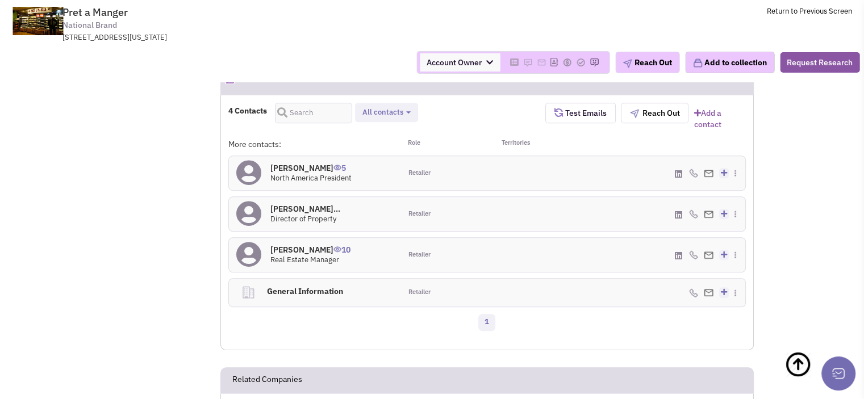
scroll to position [756, 0]
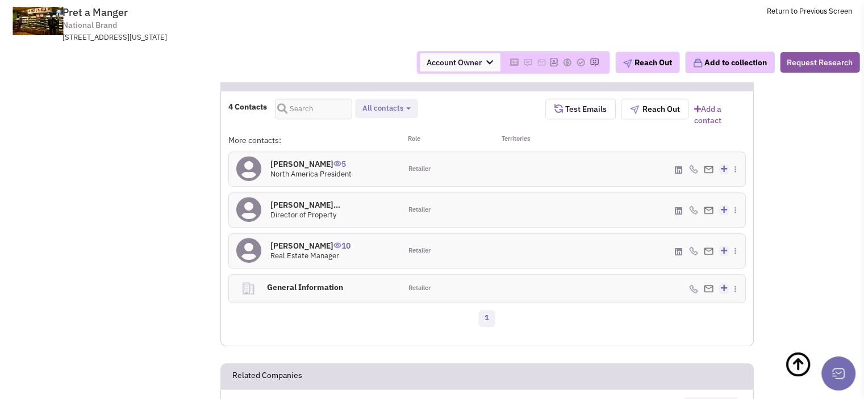
click at [304, 241] on h4 "Andrew Shelhorse 10" at bounding box center [310, 246] width 80 height 10
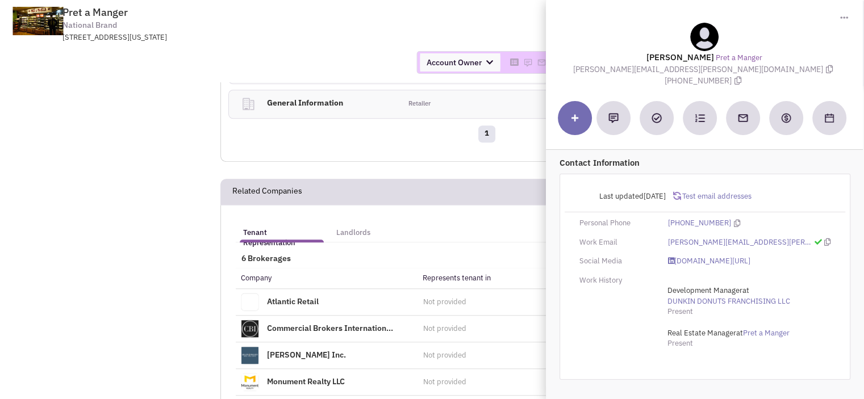
scroll to position [945, 0]
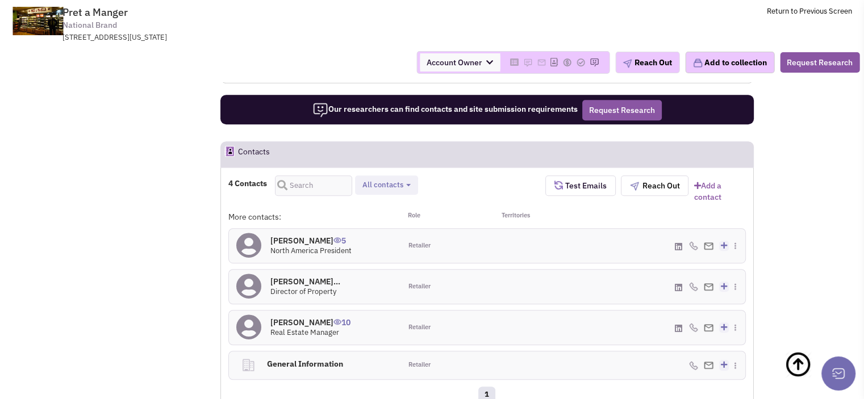
scroll to position [680, 0]
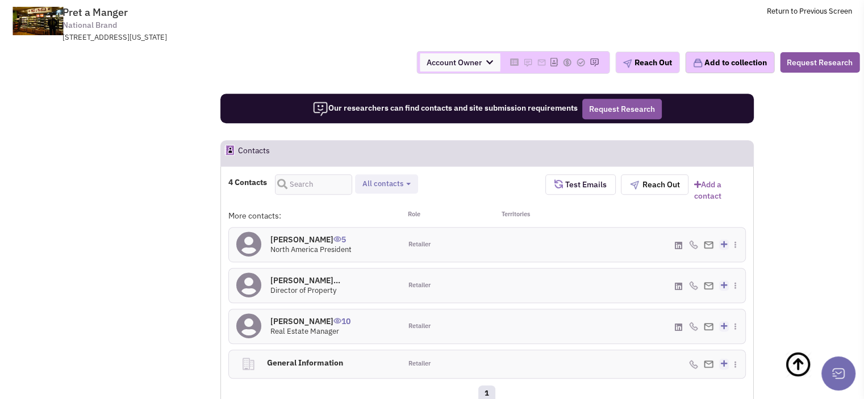
click at [301, 316] on h4 "Andrew Shelhorse 10" at bounding box center [310, 321] width 80 height 10
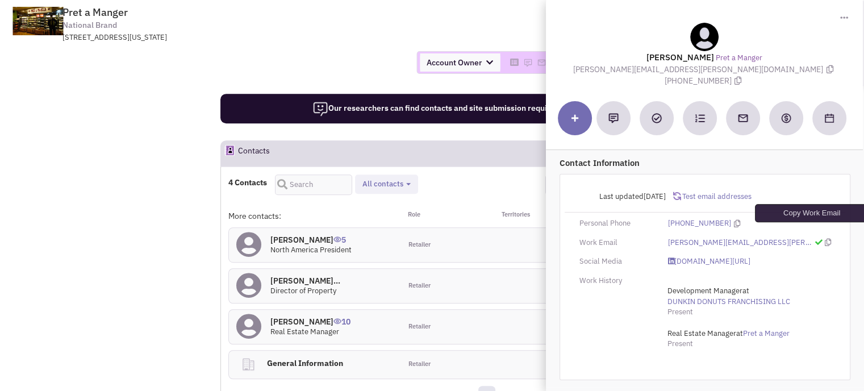
click at [824, 239] on icon at bounding box center [827, 242] width 6 height 7
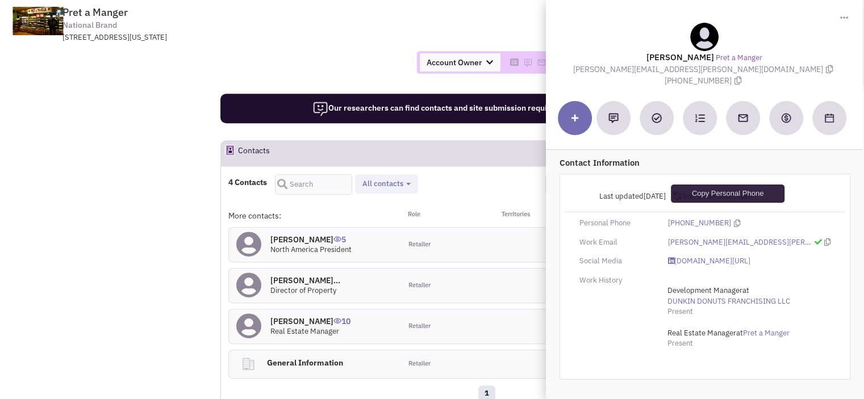
click at [734, 220] on icon at bounding box center [737, 223] width 6 height 7
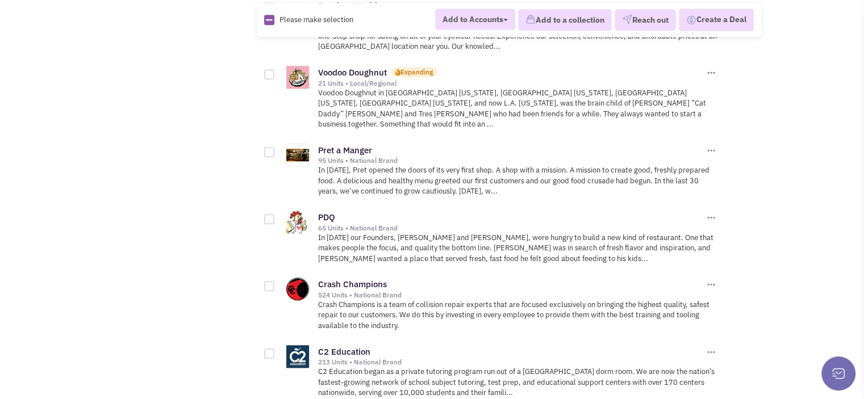
scroll to position [1117, 0]
click at [322, 211] on link "PDQ" at bounding box center [326, 216] width 17 height 11
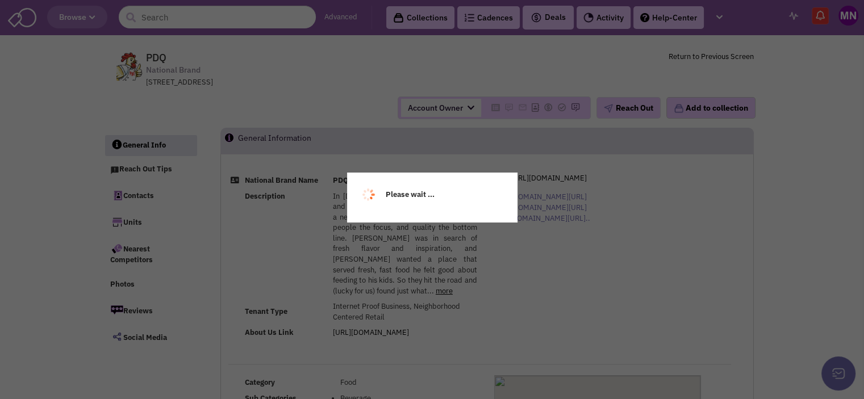
select select
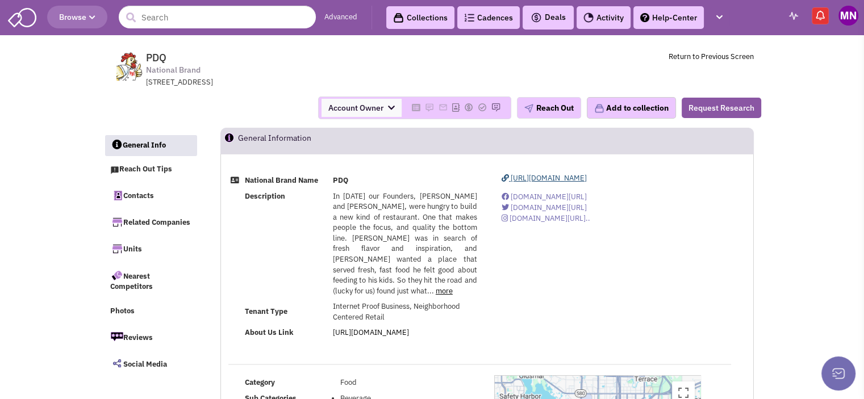
click at [566, 177] on span "https://www.eatpdq.com/" at bounding box center [549, 178] width 76 height 10
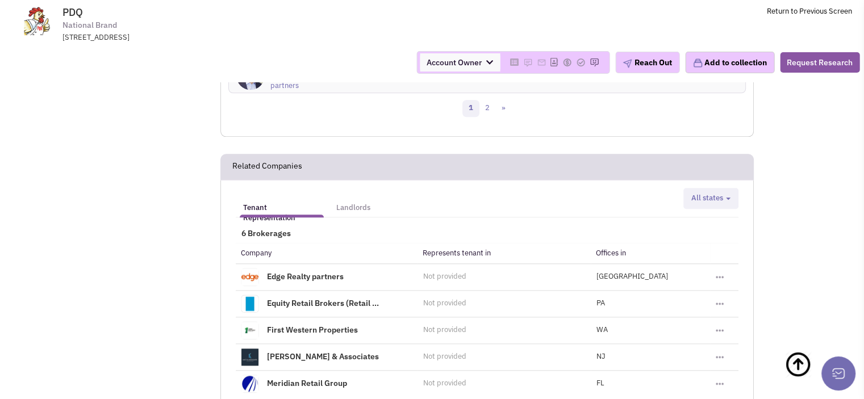
scroll to position [1230, 0]
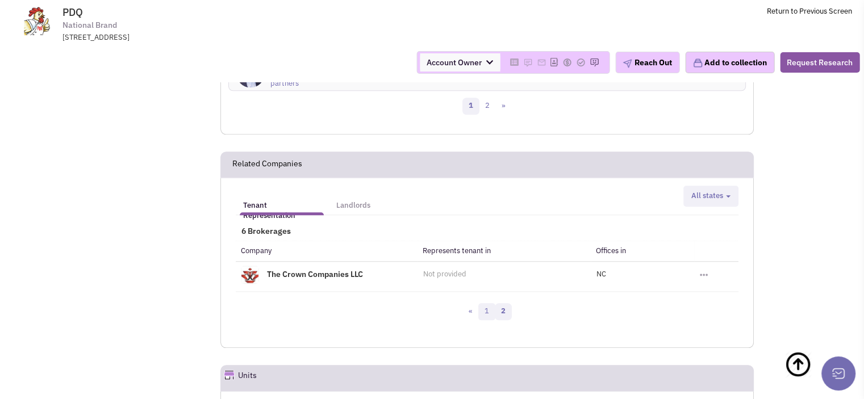
click at [486, 303] on link "1" at bounding box center [486, 311] width 17 height 17
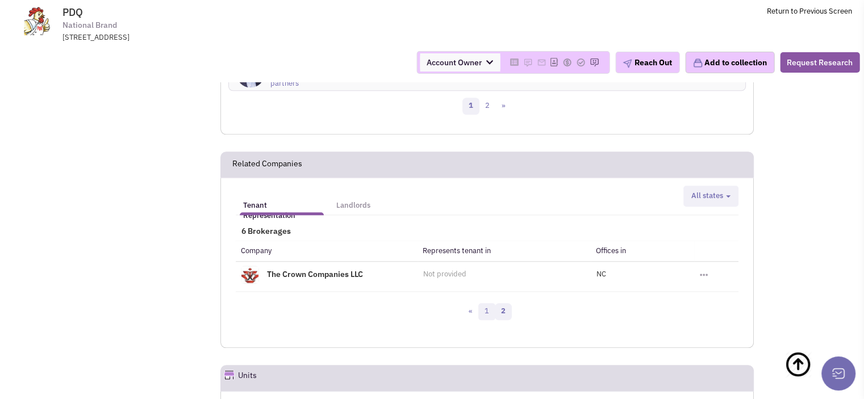
click at [484, 303] on link "1" at bounding box center [486, 311] width 17 height 17
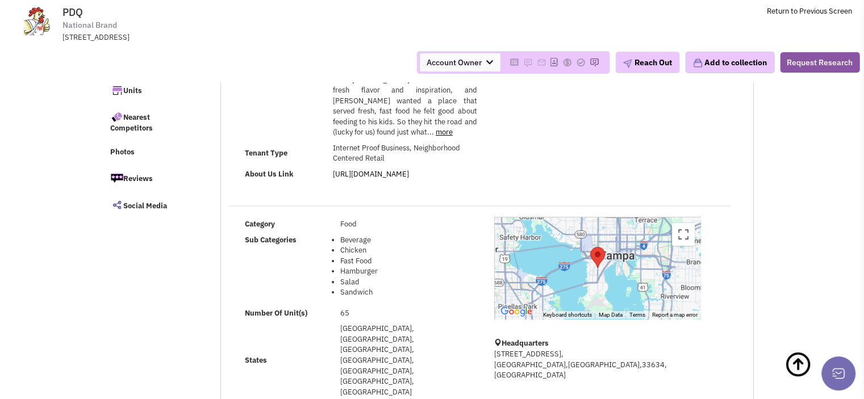
scroll to position [0, 0]
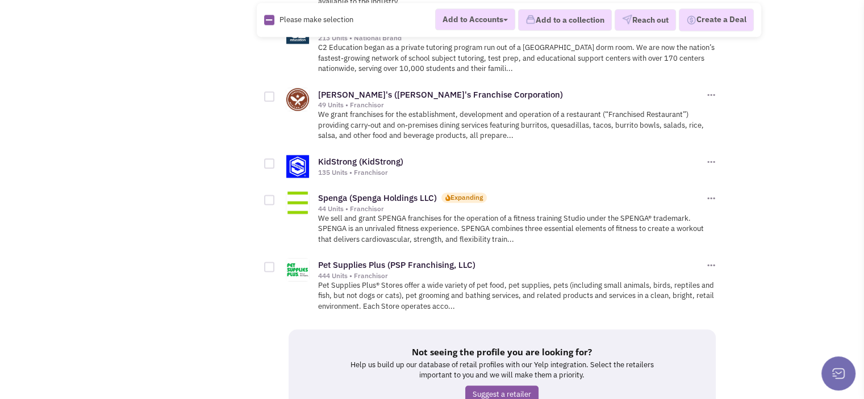
scroll to position [1483, 0]
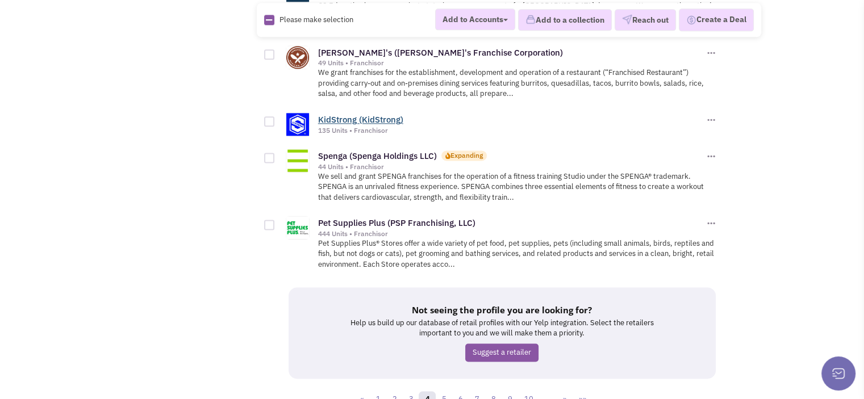
click at [358, 114] on link "KidStrong (KidStrong)" at bounding box center [360, 119] width 85 height 11
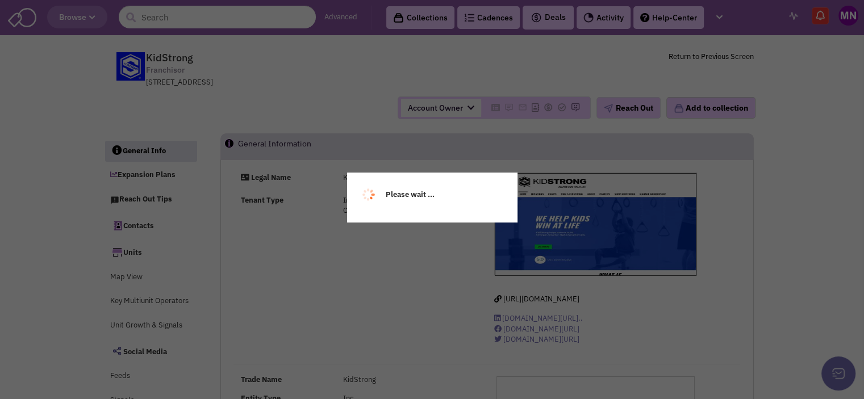
select select
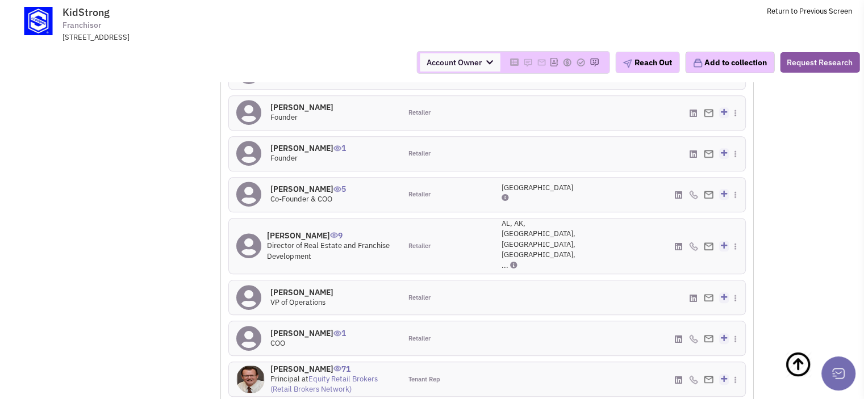
scroll to position [940, 0]
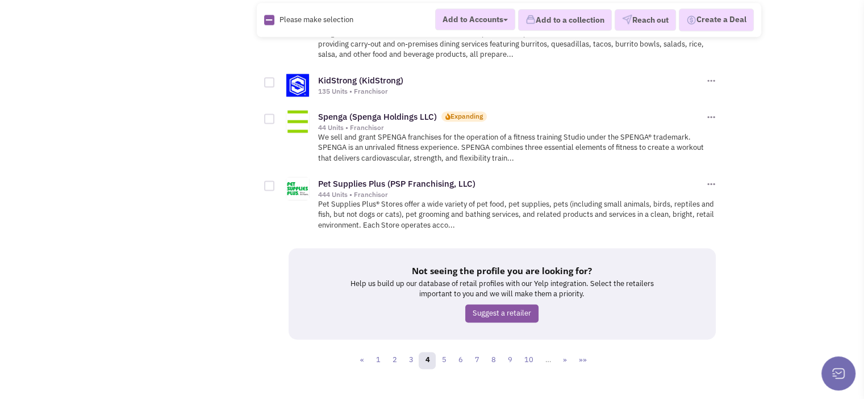
scroll to position [1523, 0]
click at [407, 111] on link "Spenga (Spenga Holdings LLC)" at bounding box center [377, 116] width 119 height 11
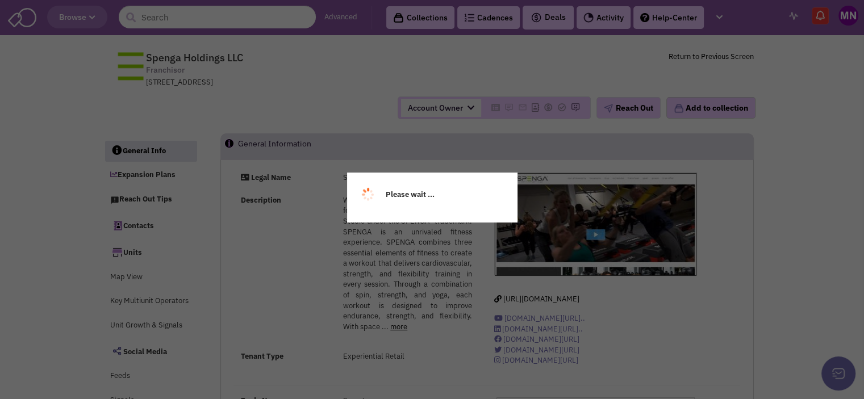
select select
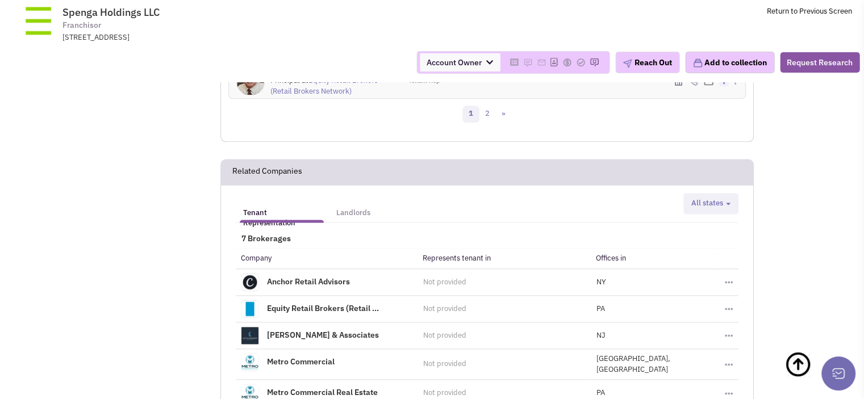
scroll to position [1473, 0]
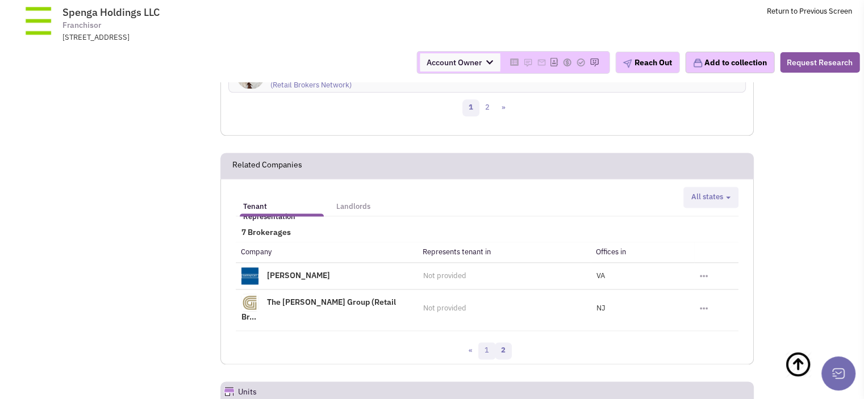
click at [487, 342] on link "1" at bounding box center [486, 350] width 17 height 17
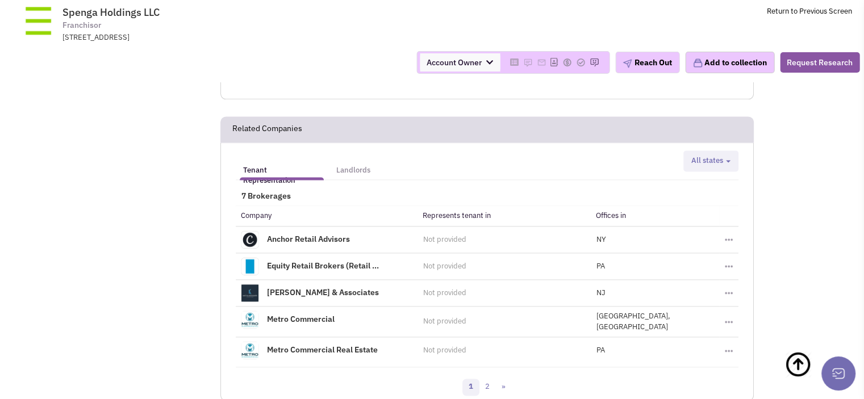
scroll to position [1512, 0]
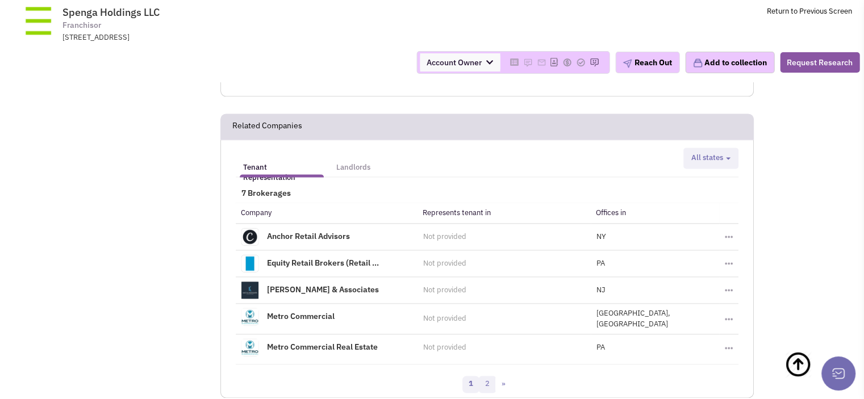
click at [487, 376] on link "2" at bounding box center [487, 384] width 17 height 17
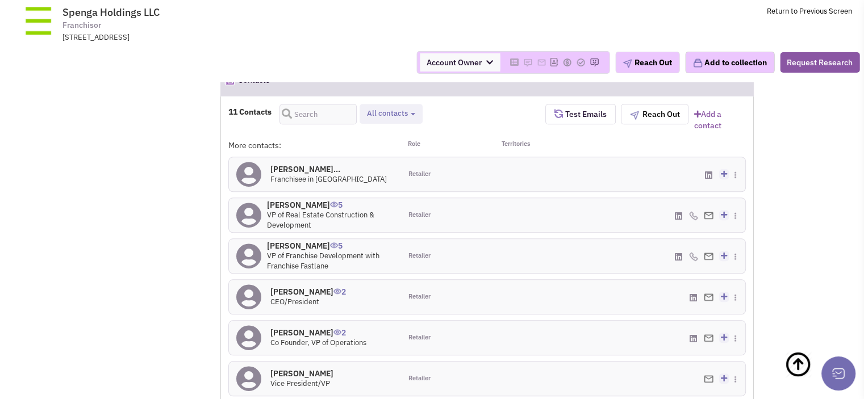
scroll to position [998, 0]
click at [278, 199] on h4 "Joseph Vrdolyak 5" at bounding box center [330, 204] width 127 height 10
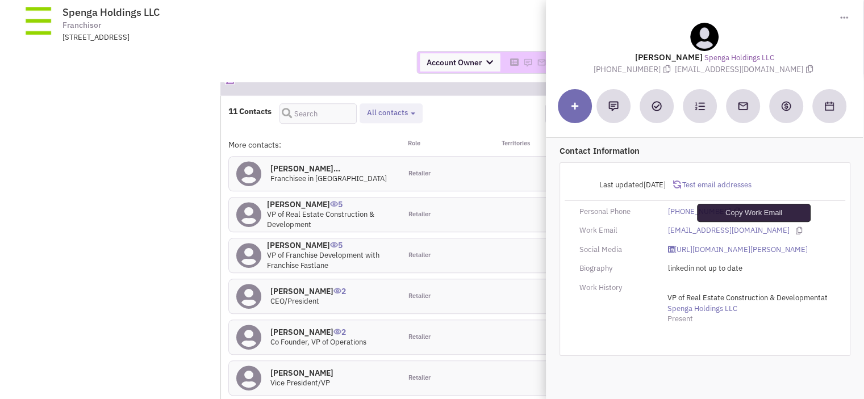
click at [796, 229] on icon at bounding box center [799, 230] width 6 height 7
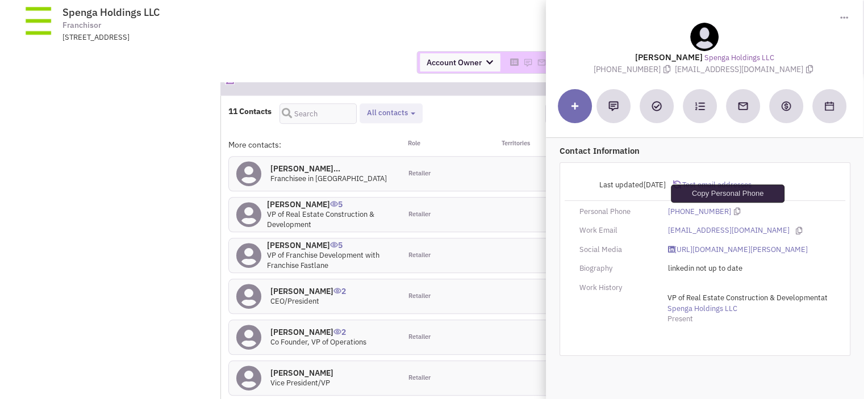
click at [734, 211] on icon at bounding box center [737, 211] width 6 height 7
click at [757, 231] on div "jvrdolyak@spenga.com" at bounding box center [748, 230] width 177 height 11
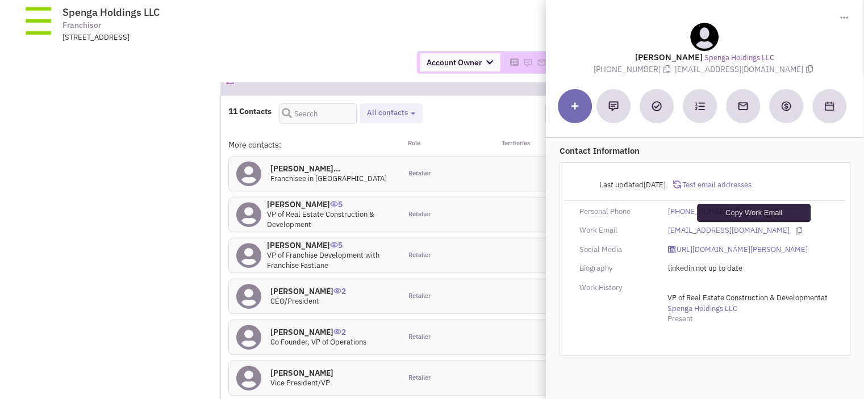
click at [796, 228] on icon at bounding box center [799, 230] width 6 height 7
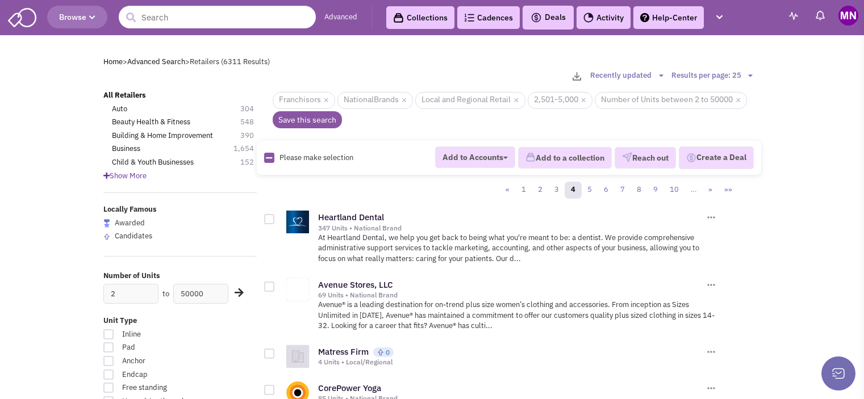
scroll to position [1523, 0]
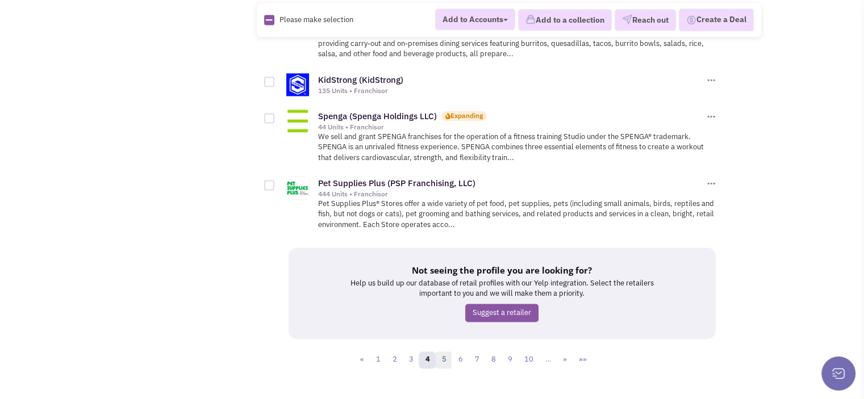
click at [445, 352] on link "5" at bounding box center [443, 360] width 17 height 17
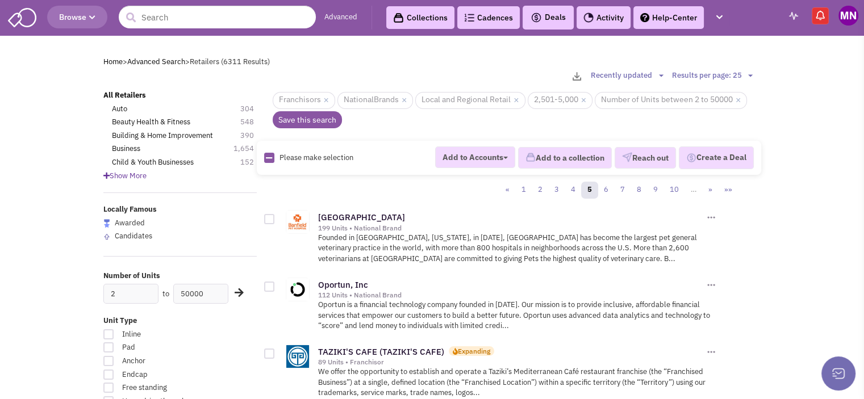
scroll to position [119, 0]
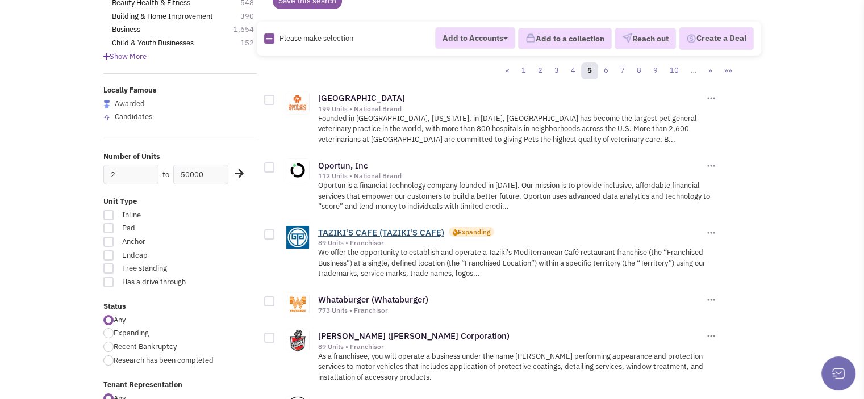
click at [395, 232] on link "TAZIKI'S CAFE (TAZIKI'S CAFE)" at bounding box center [381, 232] width 126 height 11
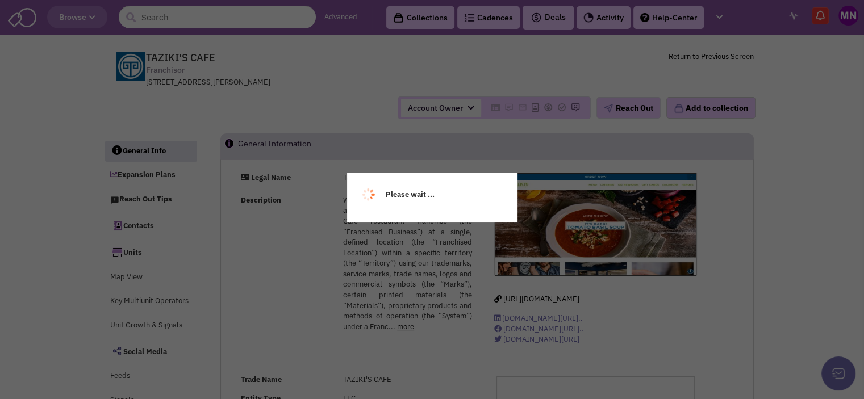
select select
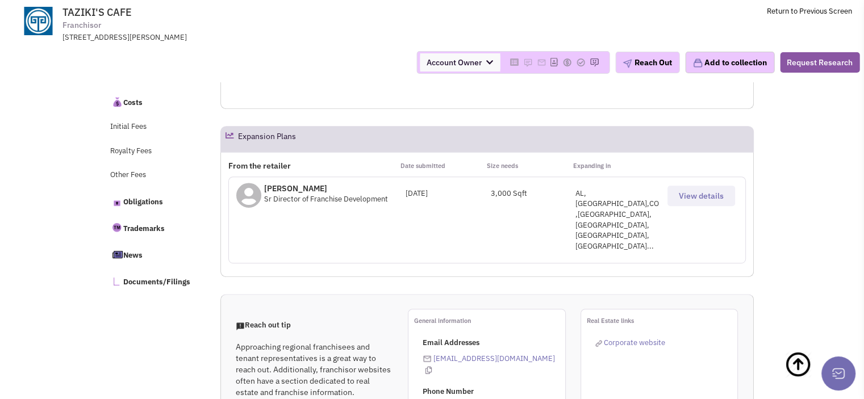
scroll to position [396, 0]
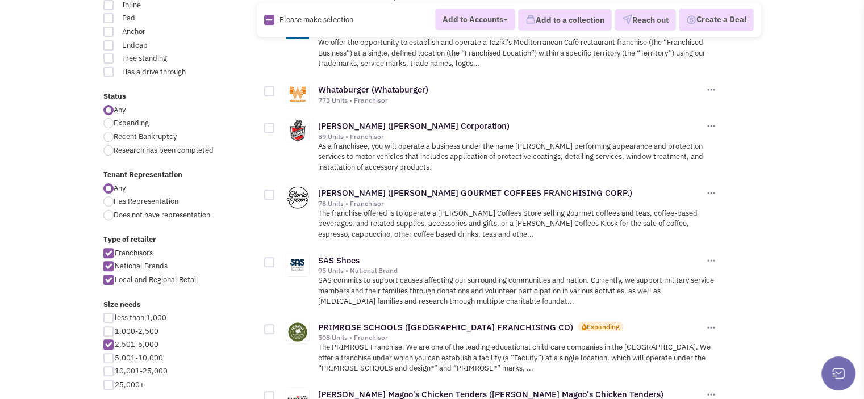
scroll to position [330, 0]
click at [323, 189] on link "[PERSON_NAME] ([PERSON_NAME] GOURMET COFFEES FRANCHISING CORP.)" at bounding box center [475, 192] width 314 height 11
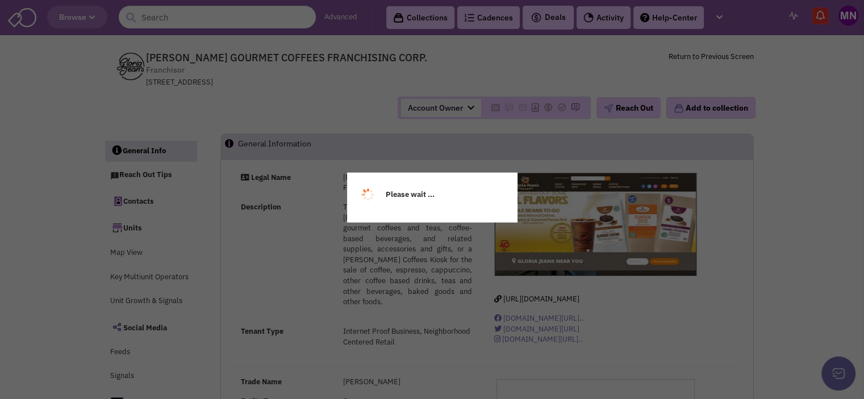
select select
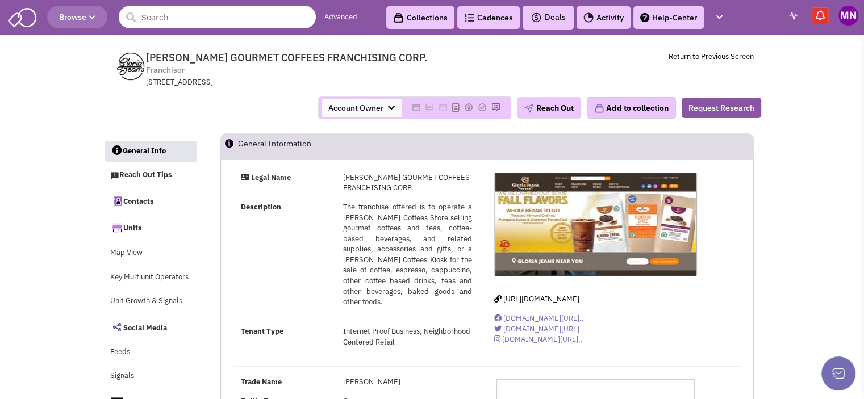
select select
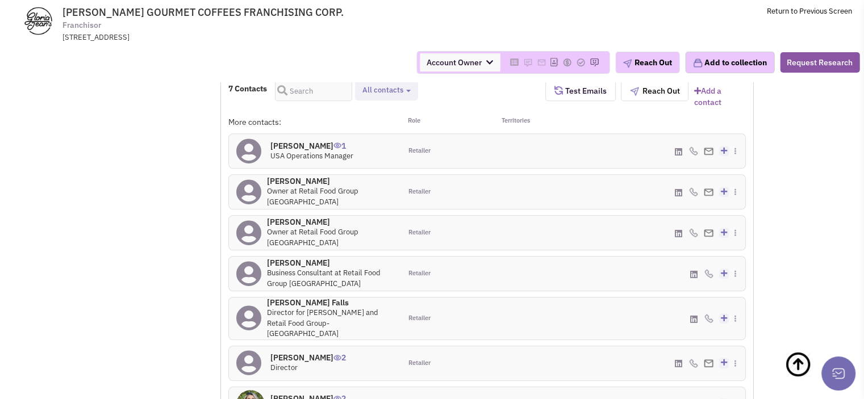
scroll to position [866, 0]
drag, startPoint x: 63, startPoint y: 13, endPoint x: 230, endPoint y: 9, distance: 167.0
click at [230, 9] on span "GLORIA JEAN'S GOURMET COFFEES FRANCHISING CORP." at bounding box center [202, 12] width 281 height 13
copy span "GLORIA JEAN'S GOURMET COFFEES"
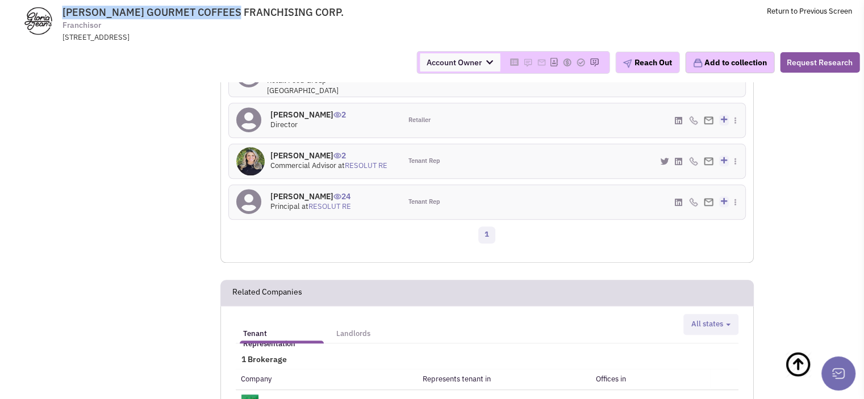
scroll to position [1178, 0]
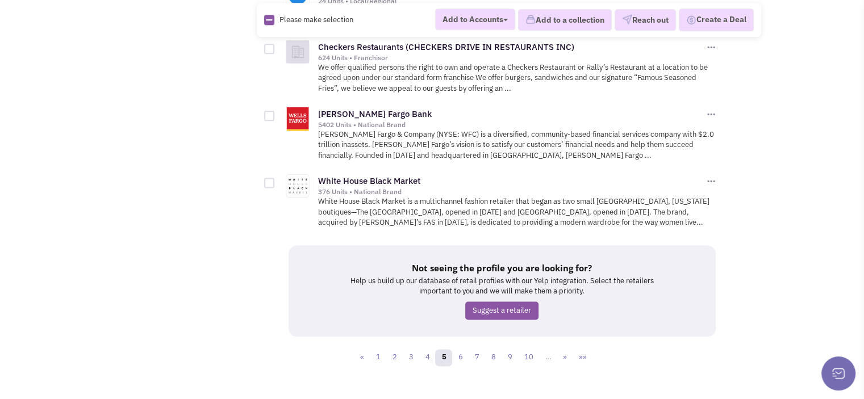
scroll to position [1483, 0]
click at [458, 351] on link "6" at bounding box center [459, 357] width 17 height 17
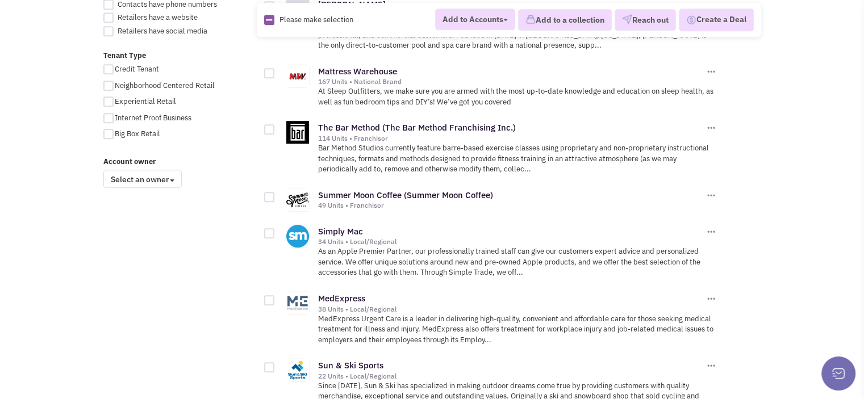
scroll to position [819, 0]
click at [364, 189] on link "Summer Moon Coffee (Summer Moon Coffee)" at bounding box center [405, 194] width 175 height 11
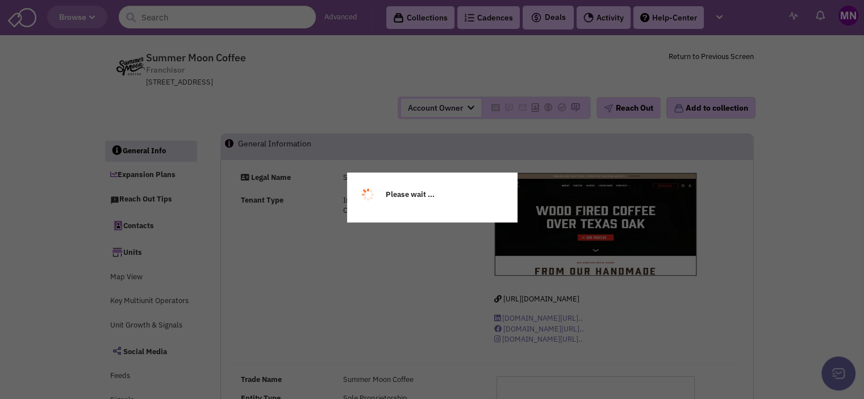
select select
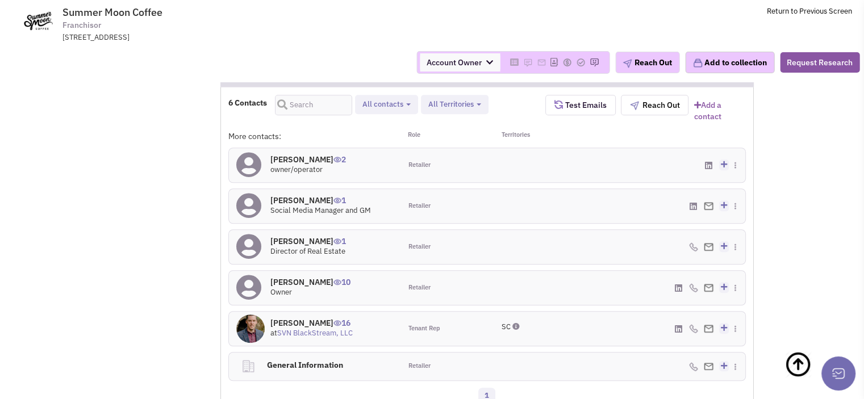
scroll to position [851, 0]
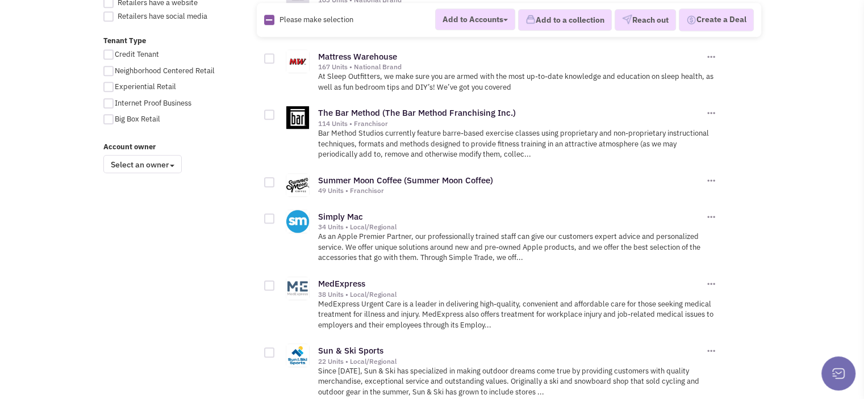
scroll to position [833, 0]
click at [325, 211] on link "Simply Mac" at bounding box center [340, 216] width 45 height 11
click at [214, 277] on div "All Retailers Auto 304 Beauty Health & Fitness 548 Building & Home Improvement …" at bounding box center [432, 159] width 672 height 1805
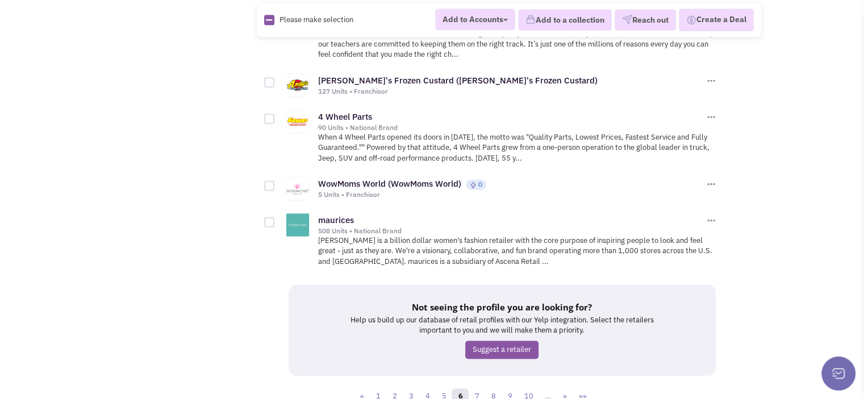
scroll to position [1488, 0]
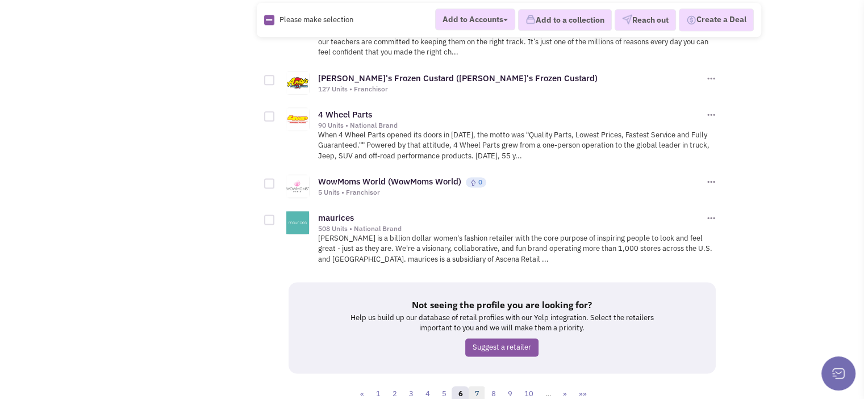
click at [474, 386] on link "7" at bounding box center [476, 394] width 17 height 17
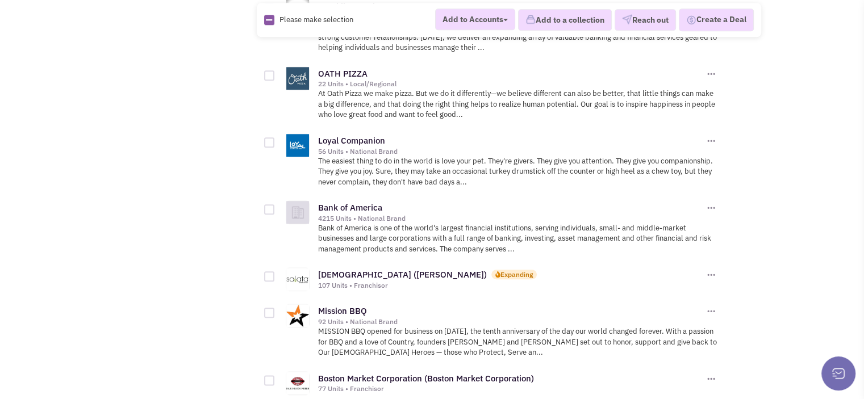
scroll to position [1251, 0]
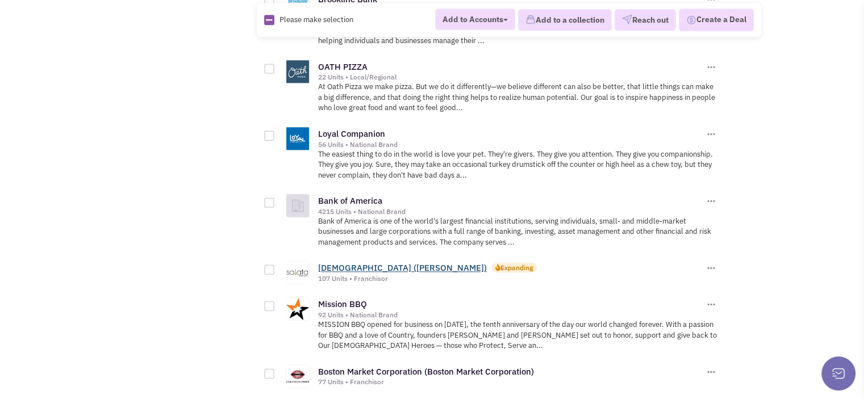
click at [350, 262] on link "Salata (Salata)" at bounding box center [402, 267] width 169 height 11
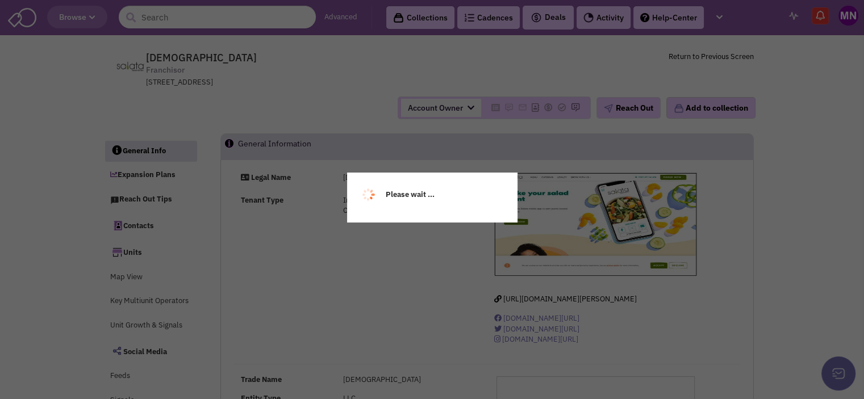
select select
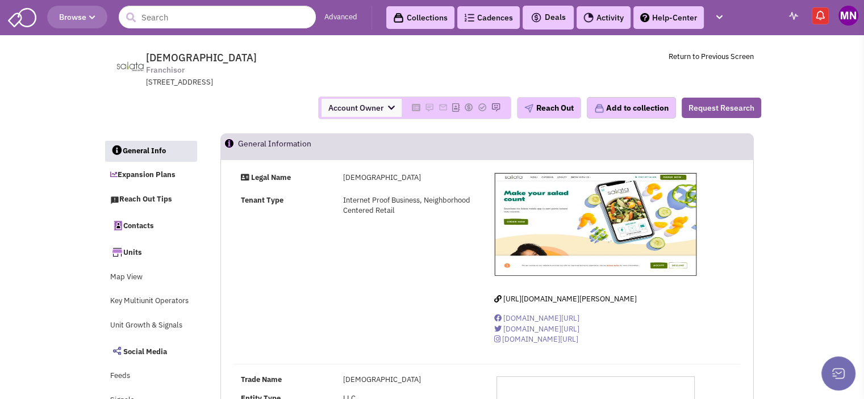
select select
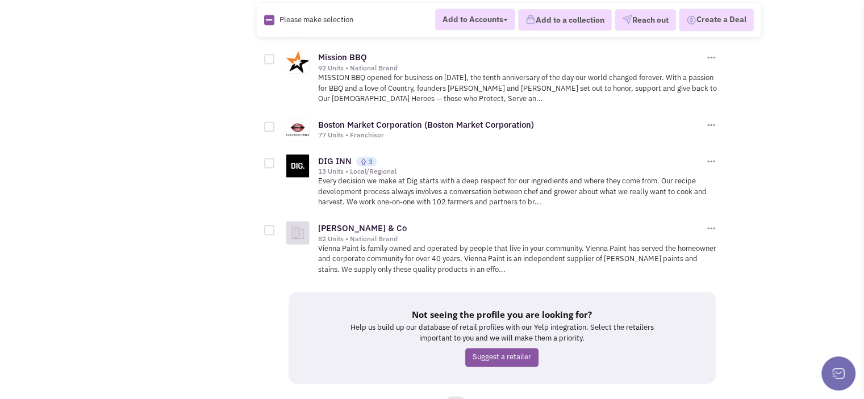
scroll to position [1501, 0]
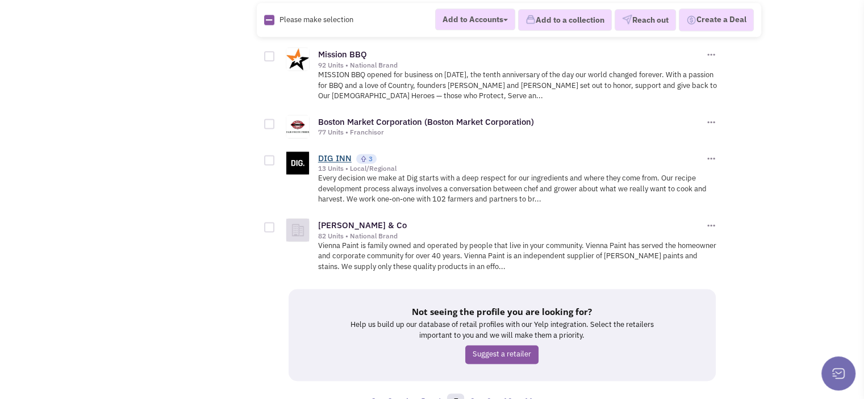
click at [320, 153] on link "DIG INN" at bounding box center [335, 158] width 34 height 11
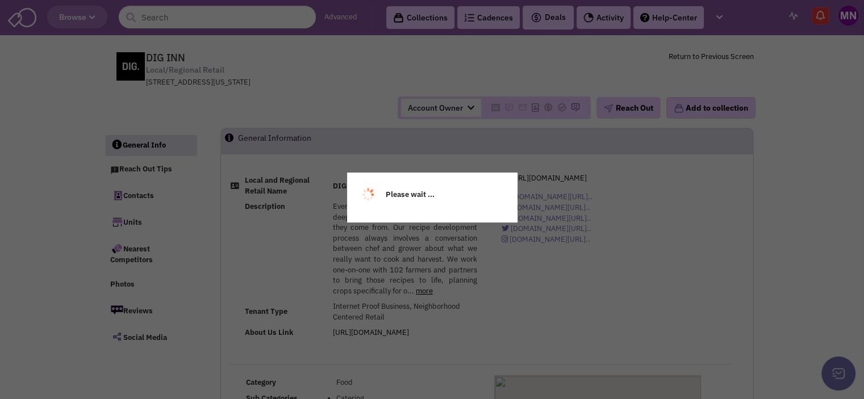
select select
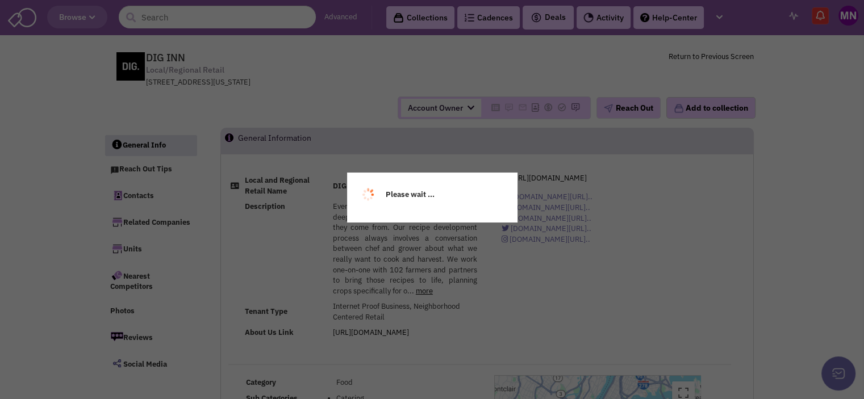
select select
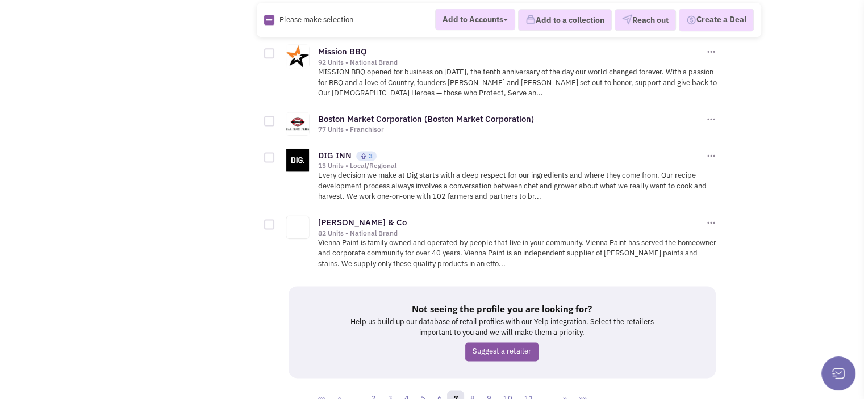
scroll to position [1501, 0]
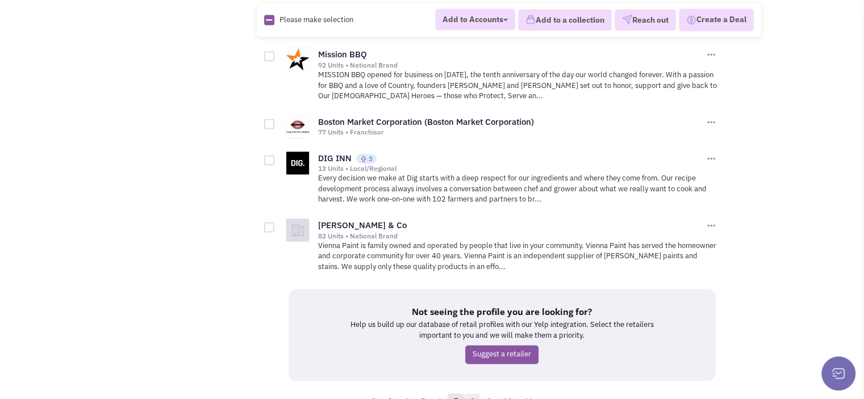
click at [473, 394] on link "8" at bounding box center [471, 402] width 17 height 17
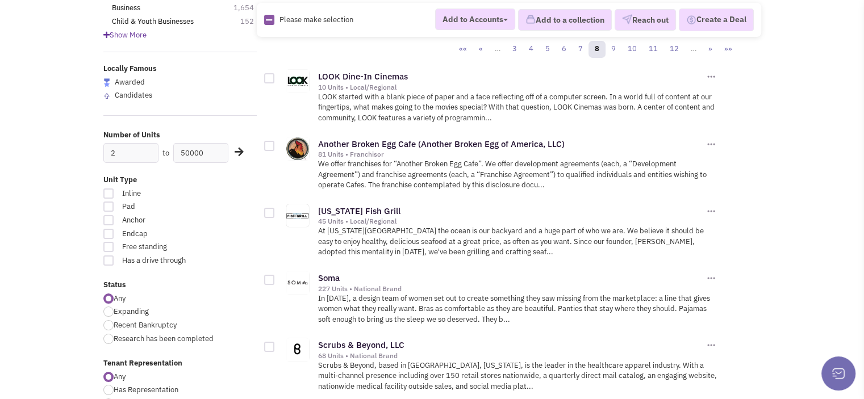
scroll to position [177, 0]
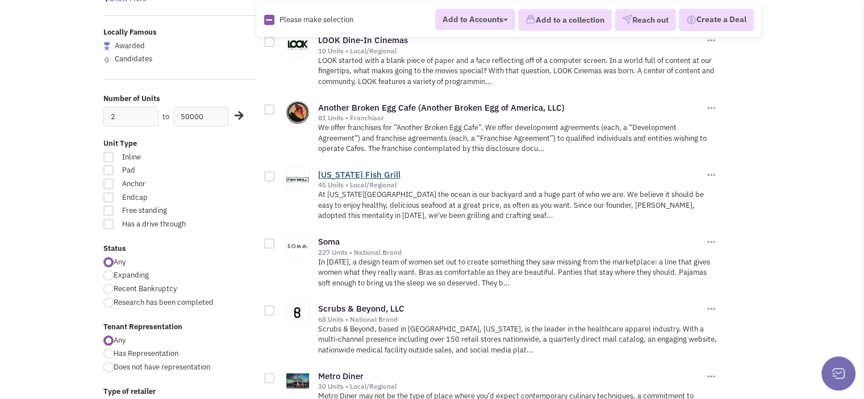
click at [333, 170] on link "[US_STATE] Fish Grill" at bounding box center [359, 174] width 82 height 11
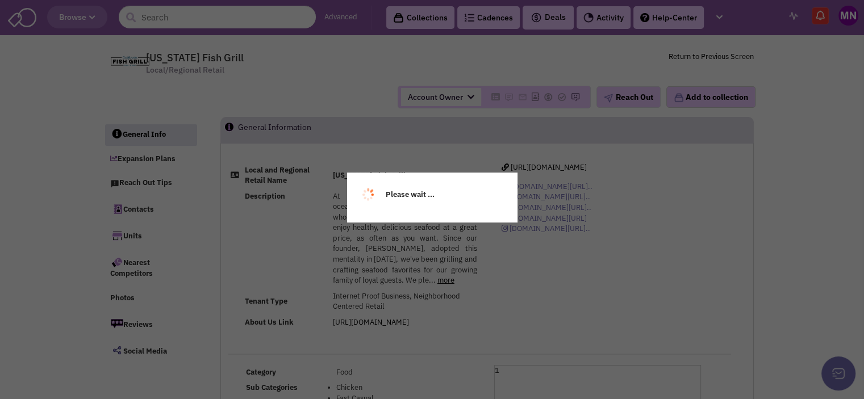
select select
